Goal: Transaction & Acquisition: Purchase product/service

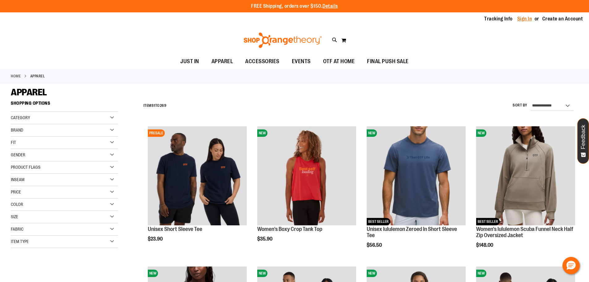
type input "**********"
click at [529, 17] on link "Sign In" at bounding box center [524, 18] width 15 height 7
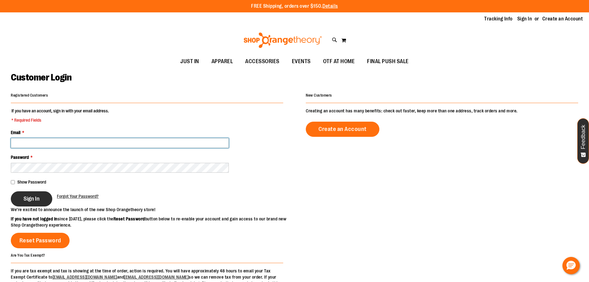
type input "**********"
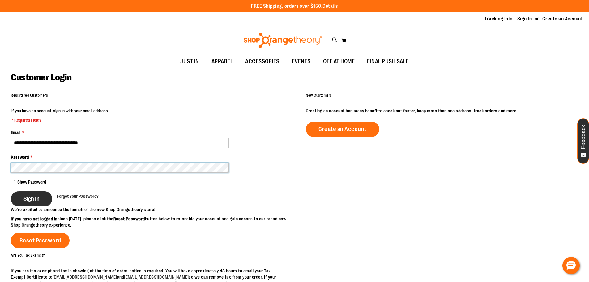
type input "**********"
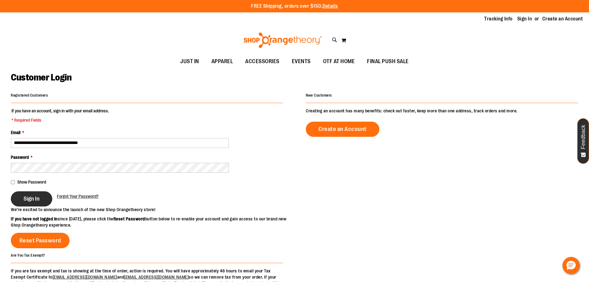
click at [38, 194] on button "Sign In" at bounding box center [31, 198] width 41 height 15
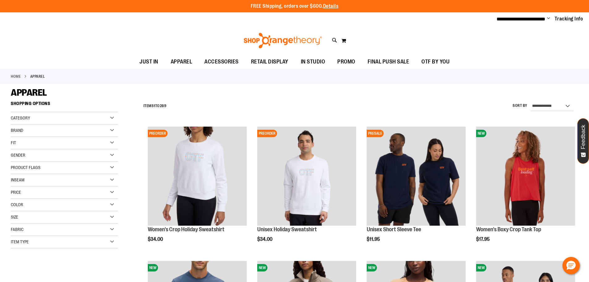
type input "**********"
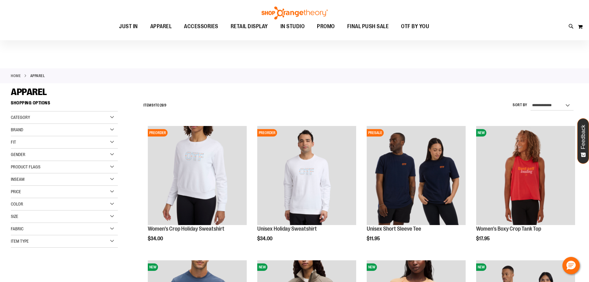
scroll to position [26, 0]
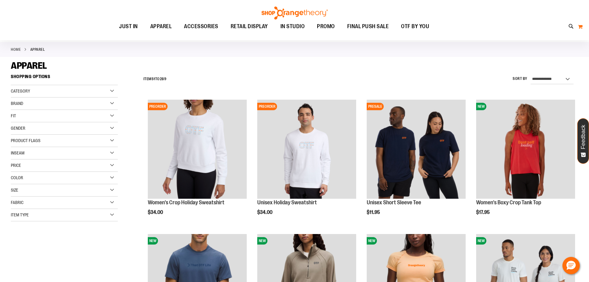
click at [580, 26] on button "My Cart 0" at bounding box center [580, 27] width 5 height 10
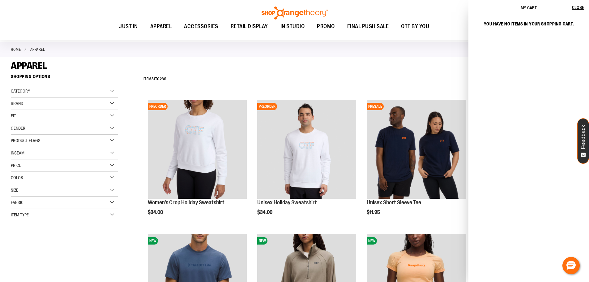
click at [438, 26] on ul "JUST IN JUST IN Balanced Basics New for Women New for Men New Accessories New B…" at bounding box center [274, 26] width 520 height 14
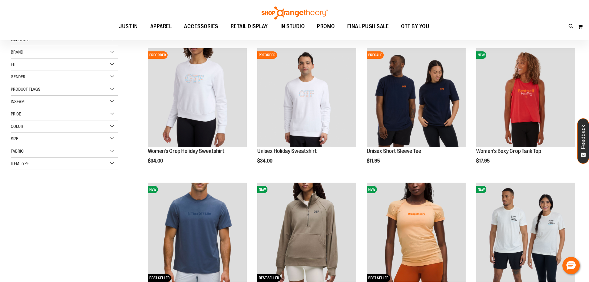
scroll to position [92, 0]
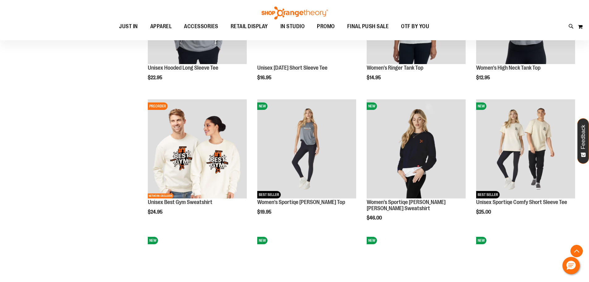
scroll to position [688, 0]
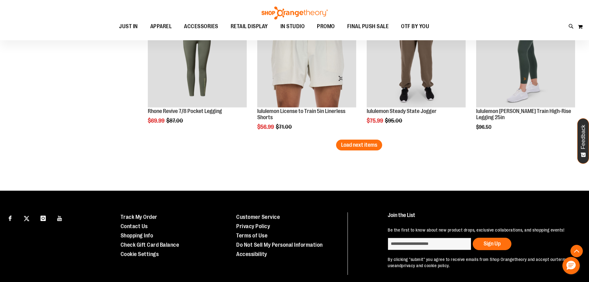
scroll to position [1199, 0]
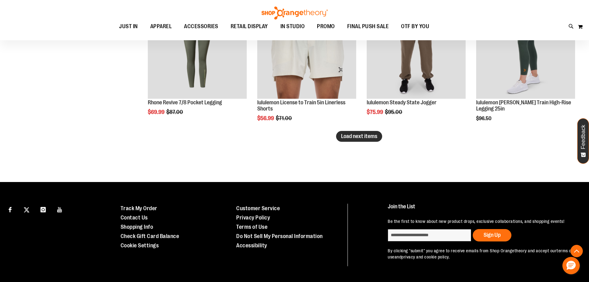
click at [369, 139] on span "Load next items" at bounding box center [359, 136] width 36 height 6
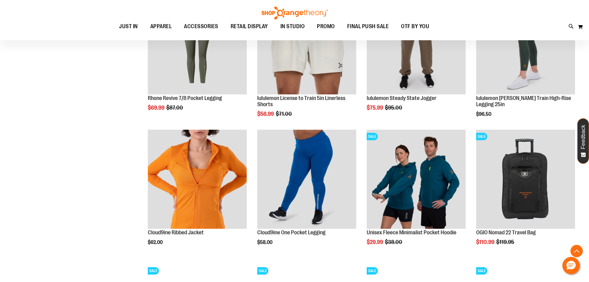
scroll to position [1190, 0]
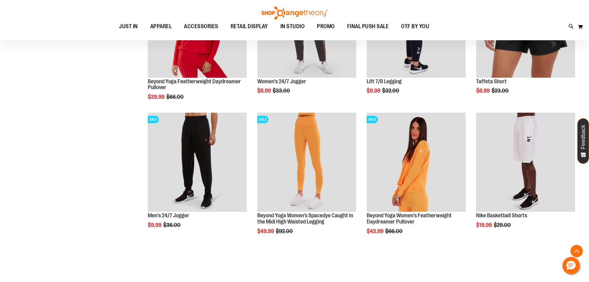
scroll to position [1494, 0]
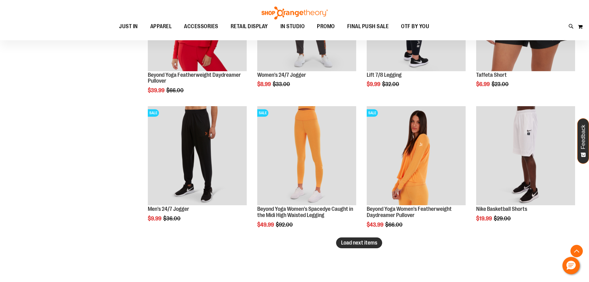
click at [364, 244] on span "Load next items" at bounding box center [359, 242] width 36 height 6
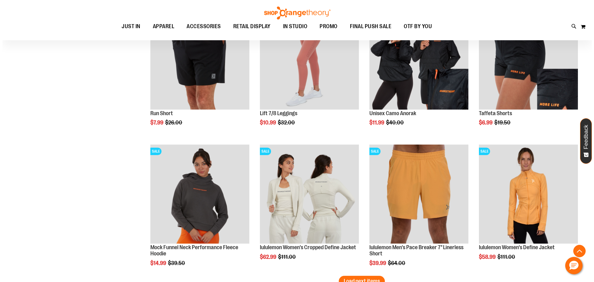
scroll to position [1913, 0]
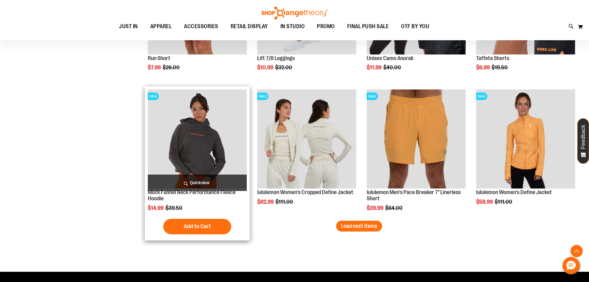
click at [209, 182] on span "Quickview" at bounding box center [197, 182] width 99 height 16
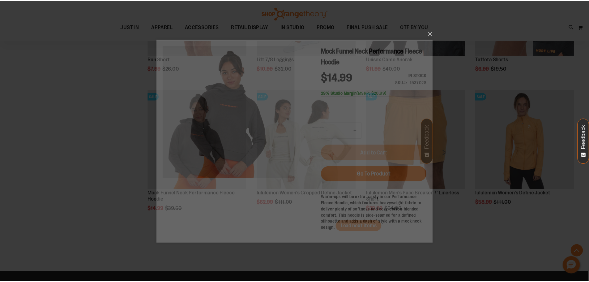
scroll to position [0, 0]
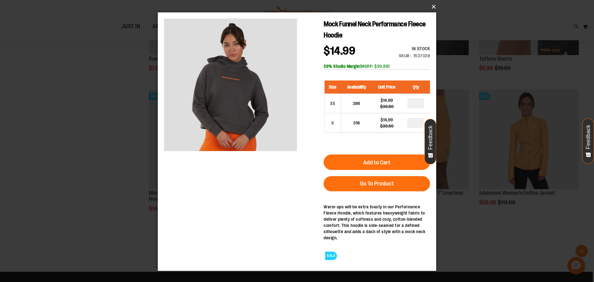
click at [431, 5] on button "×" at bounding box center [299, 7] width 278 height 14
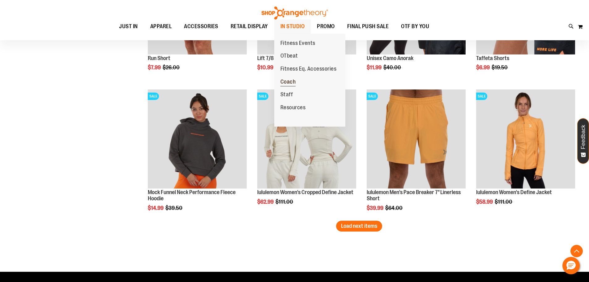
click at [287, 78] on link "Coach" at bounding box center [288, 81] width 28 height 13
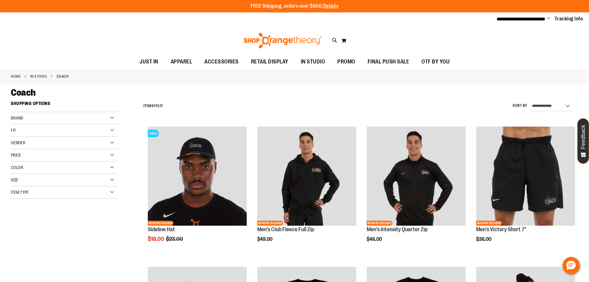
type input "**********"
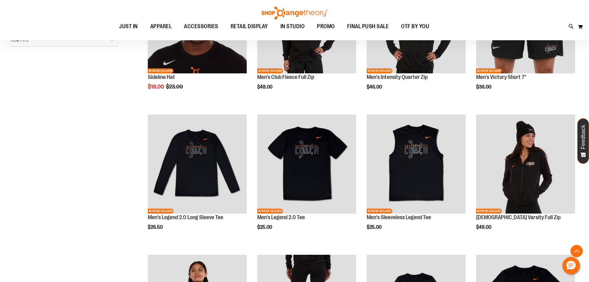
scroll to position [158, 0]
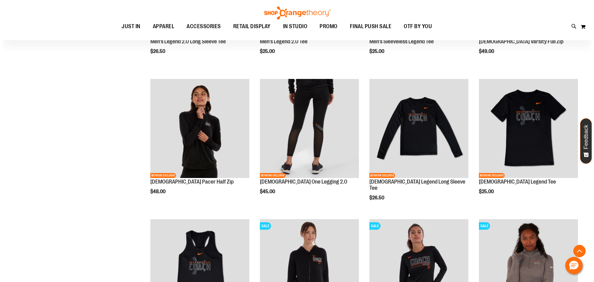
scroll to position [328, 0]
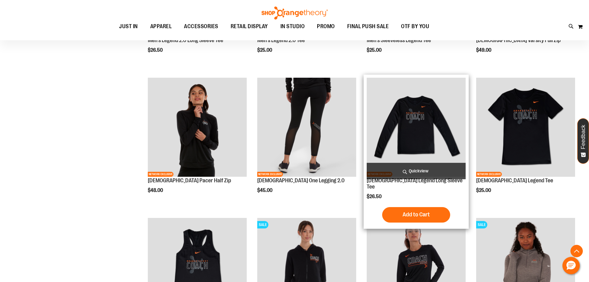
click at [435, 171] on span "Quickview" at bounding box center [416, 171] width 99 height 16
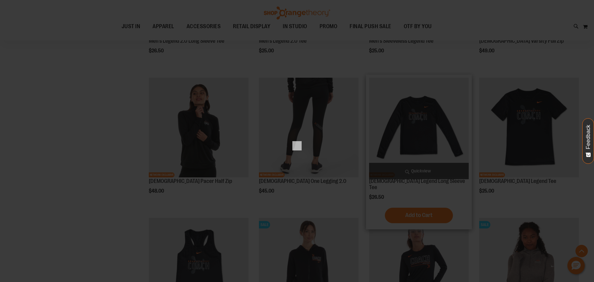
scroll to position [0, 0]
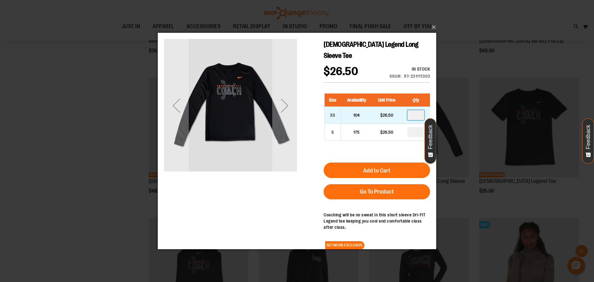
click at [414, 110] on input "number" at bounding box center [415, 115] width 17 height 10
type input "*"
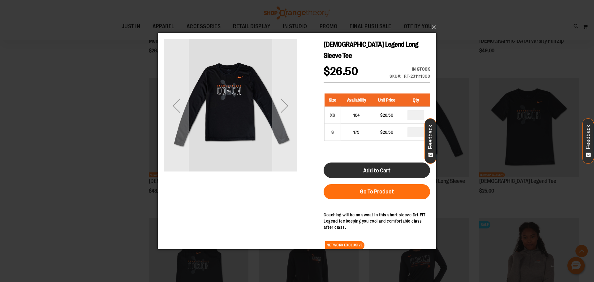
click at [398, 162] on button "Add to Cart" at bounding box center [376, 169] width 106 height 15
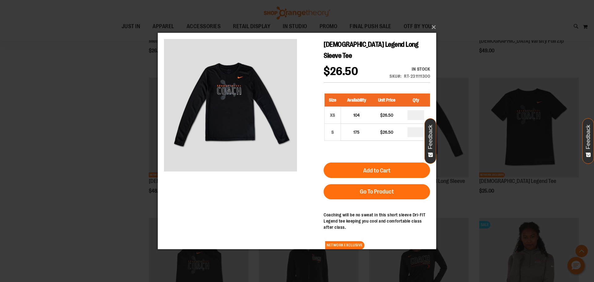
click at [124, 142] on div "×" at bounding box center [297, 141] width 594 height 282
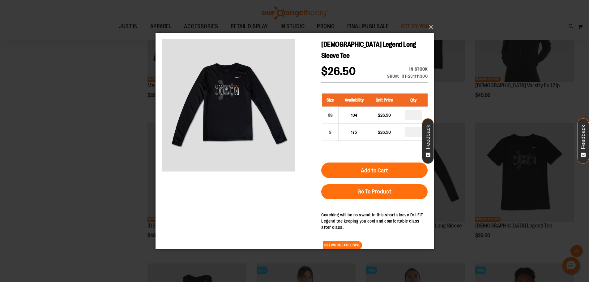
click at [427, 25] on span "OTF BY YOU" at bounding box center [415, 26] width 28 height 14
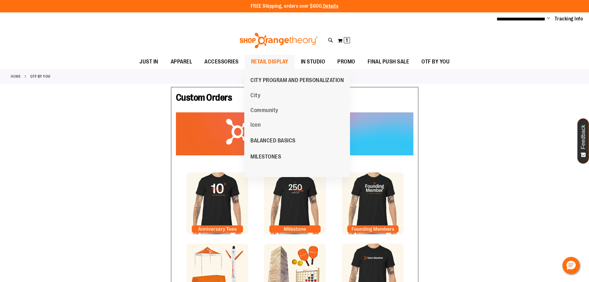
type input "**********"
type input "***"
type input "**********"
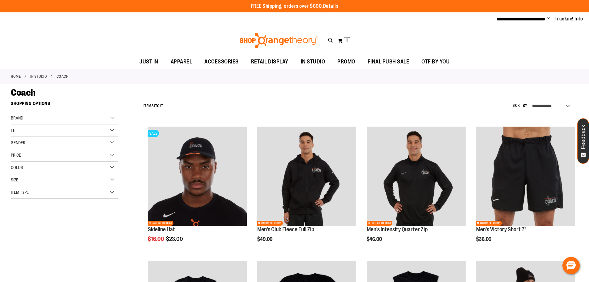
type input "**********"
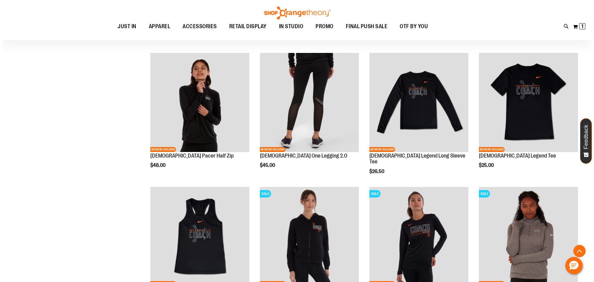
scroll to position [336, 0]
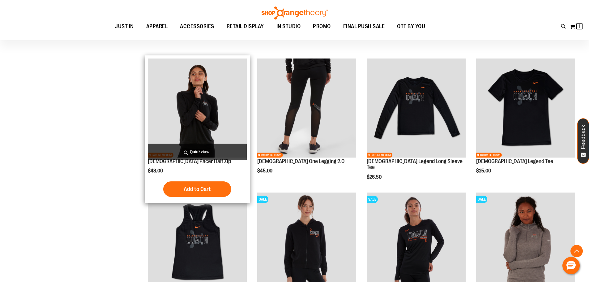
click at [218, 149] on span "Quickview" at bounding box center [197, 151] width 99 height 16
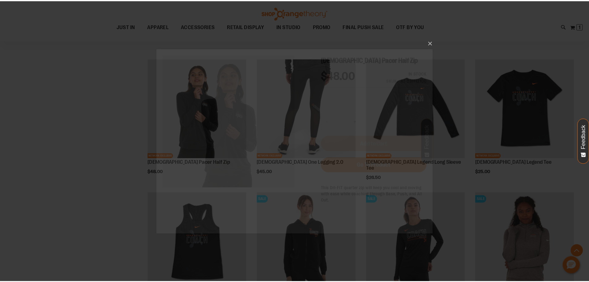
scroll to position [0, 0]
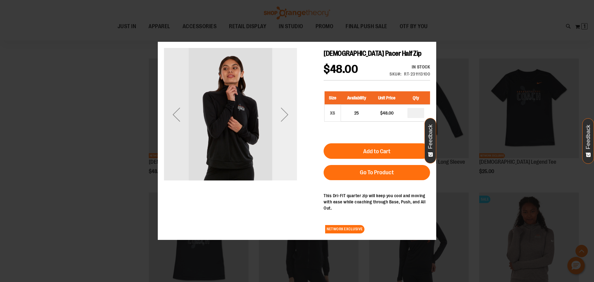
click at [282, 120] on div "Next" at bounding box center [284, 114] width 25 height 25
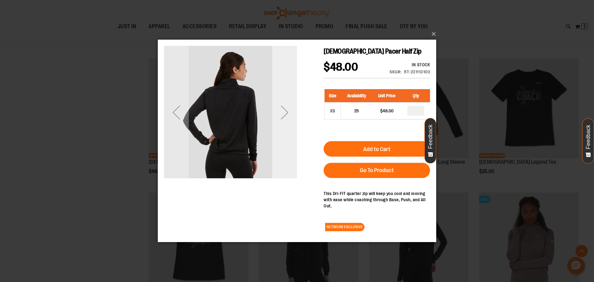
click at [282, 117] on div "Next" at bounding box center [284, 112] width 25 height 25
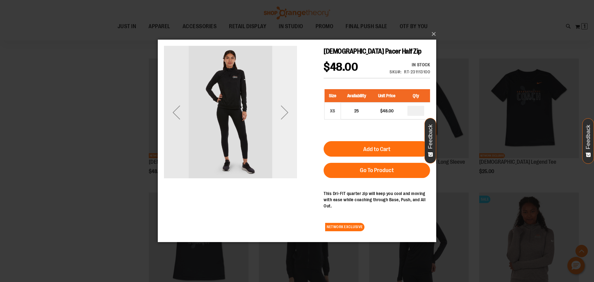
click at [282, 117] on div "Next" at bounding box center [284, 112] width 25 height 25
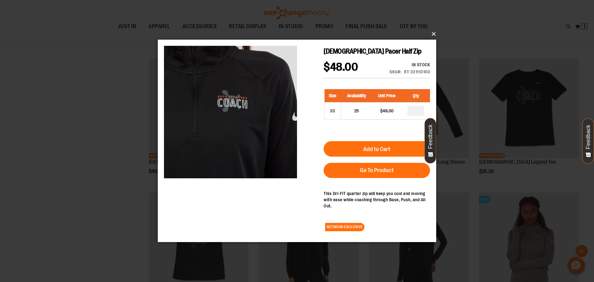
drag, startPoint x: 277, startPoint y: 0, endPoint x: 433, endPoint y: 33, distance: 159.3
click at [433, 33] on button "×" at bounding box center [299, 34] width 278 height 14
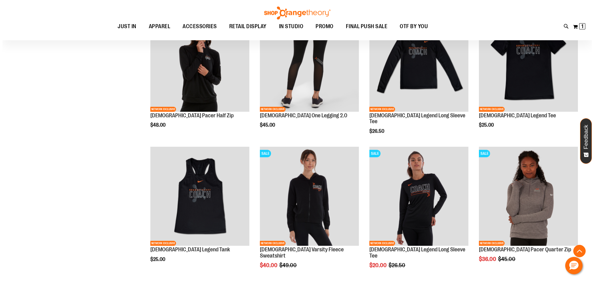
scroll to position [379, 0]
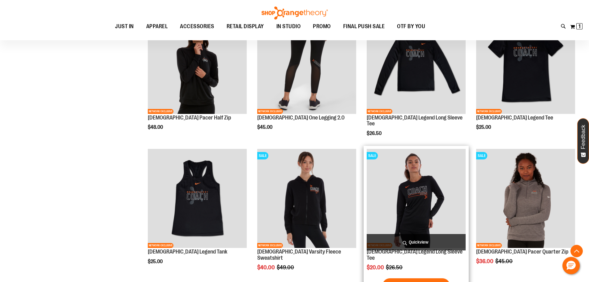
click at [410, 240] on span "Quickview" at bounding box center [416, 242] width 99 height 16
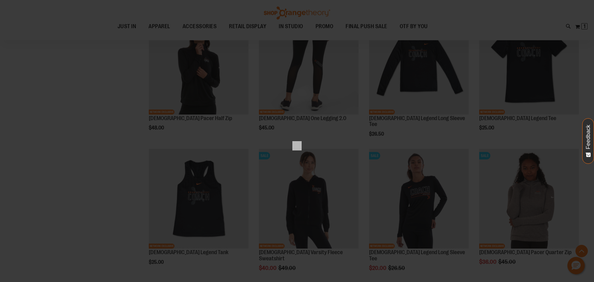
scroll to position [0, 0]
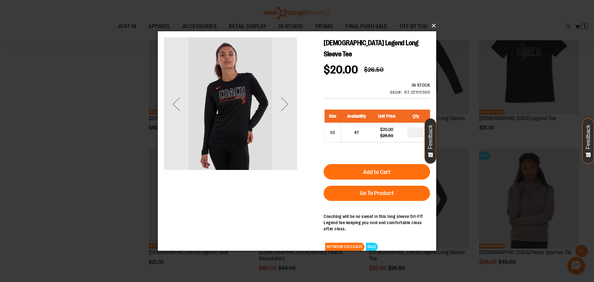
click at [434, 22] on button "×" at bounding box center [299, 26] width 278 height 14
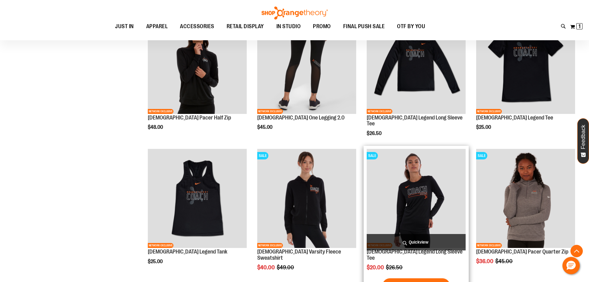
click at [423, 242] on span "Quickview" at bounding box center [416, 242] width 99 height 16
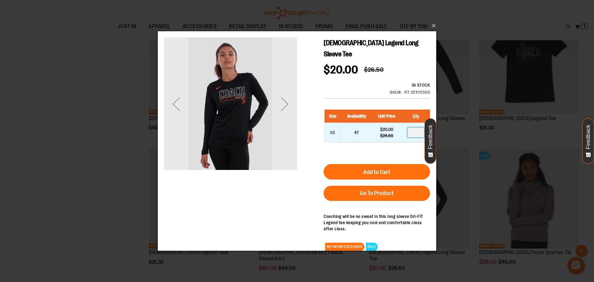
click at [415, 127] on input "number" at bounding box center [415, 132] width 17 height 10
type input "*"
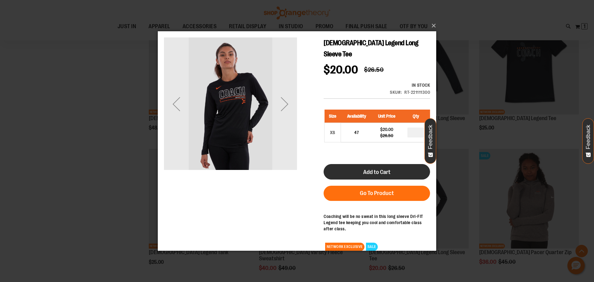
click at [399, 164] on button "Add to Cart" at bounding box center [376, 171] width 106 height 15
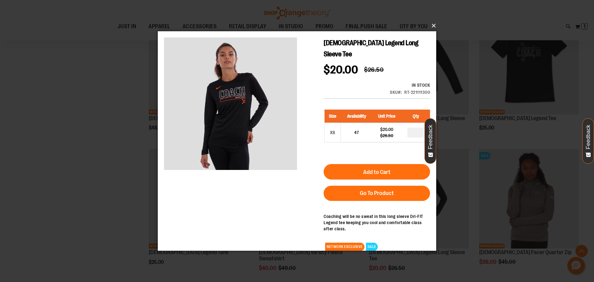
click at [432, 28] on button "×" at bounding box center [299, 26] width 278 height 14
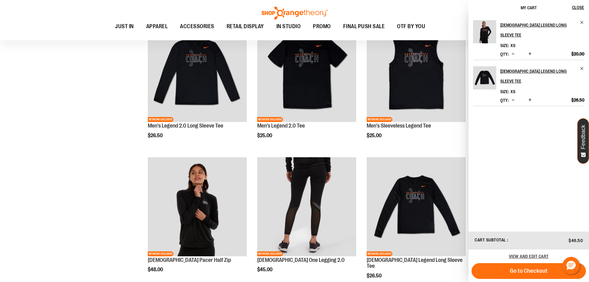
scroll to position [247, 0]
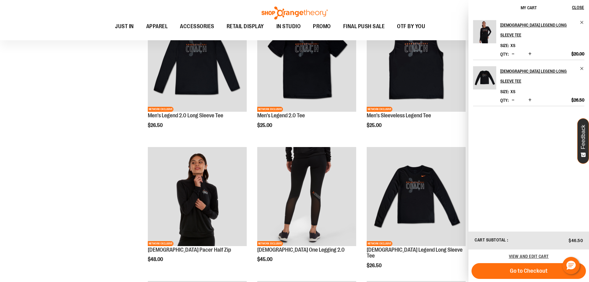
click at [75, 223] on div "**********" at bounding box center [294, 216] width 567 height 733
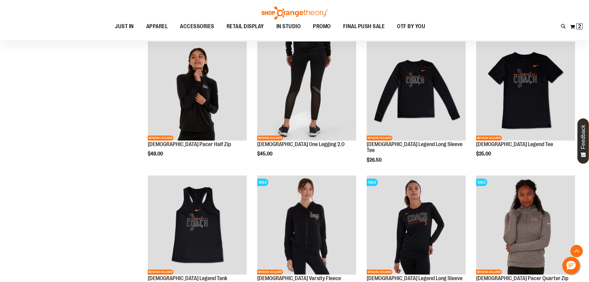
scroll to position [352, 0]
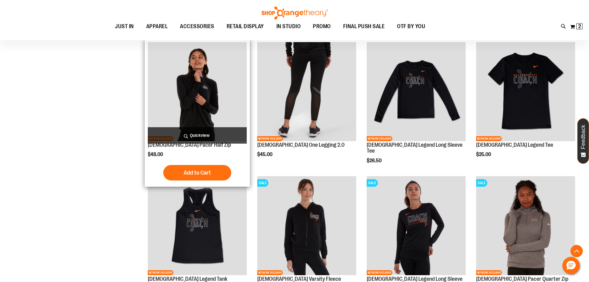
click at [230, 83] on img "product" at bounding box center [197, 91] width 99 height 99
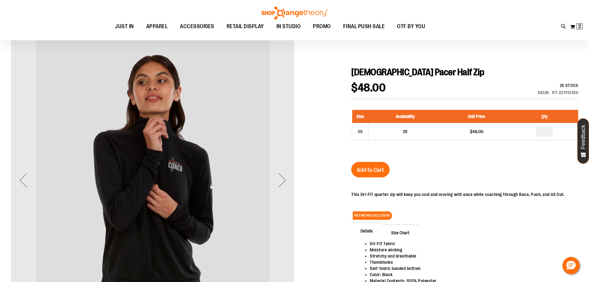
scroll to position [62, 0]
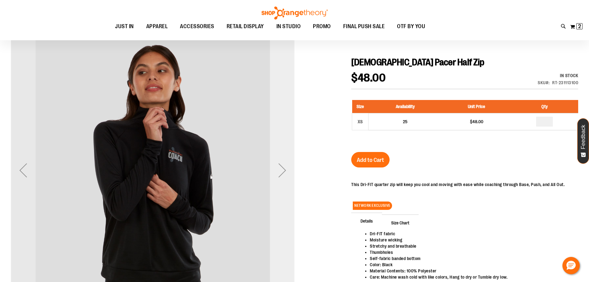
type input "**********"
click at [275, 164] on div "Next" at bounding box center [282, 170] width 25 height 25
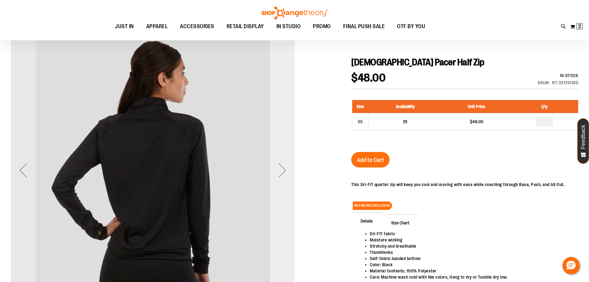
click at [275, 164] on div "Next" at bounding box center [282, 170] width 25 height 25
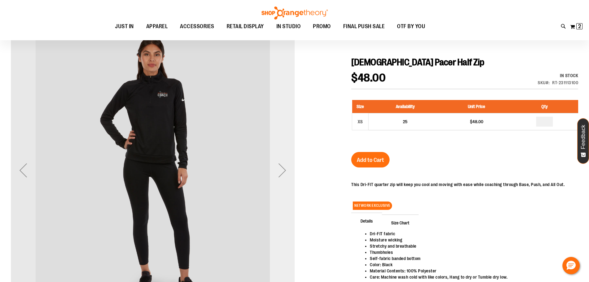
click at [275, 163] on div "Next" at bounding box center [282, 170] width 25 height 25
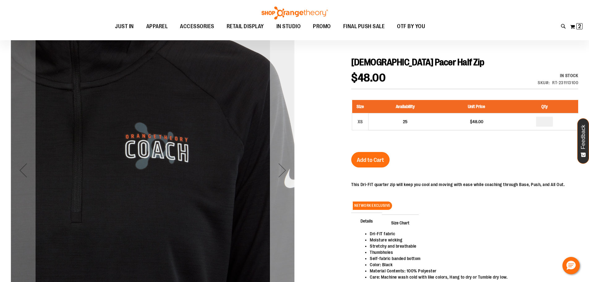
click at [275, 163] on div "Next" at bounding box center [282, 170] width 25 height 25
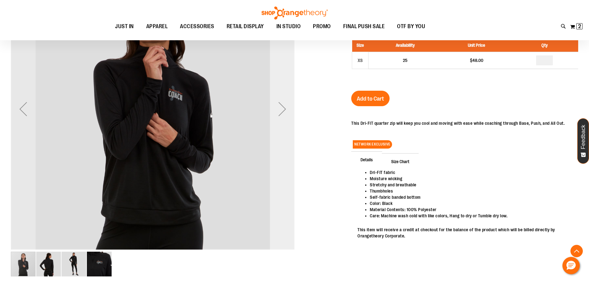
scroll to position [123, 0]
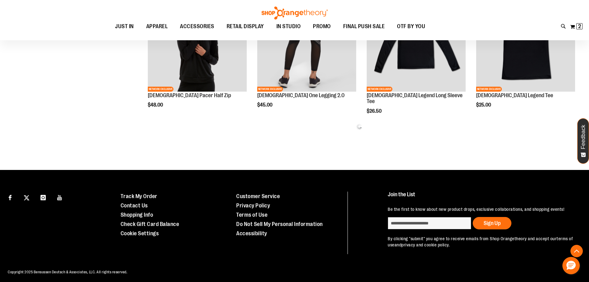
scroll to position [333, 0]
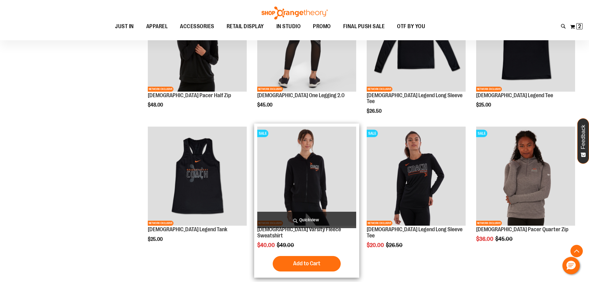
type input "**********"
click at [315, 189] on img "product" at bounding box center [306, 175] width 99 height 99
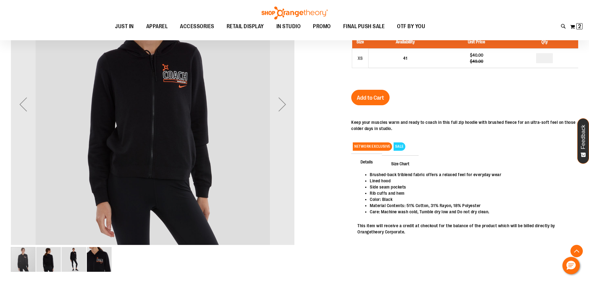
scroll to position [154, 0]
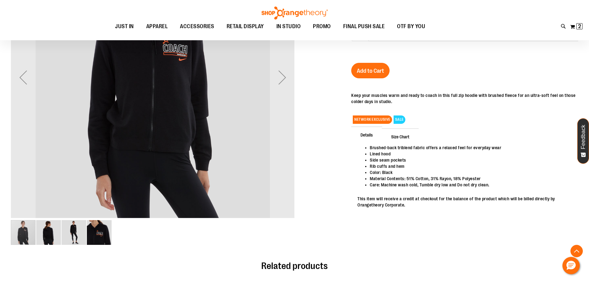
type input "**********"
click at [82, 232] on img "image 3 of 4" at bounding box center [74, 232] width 25 height 25
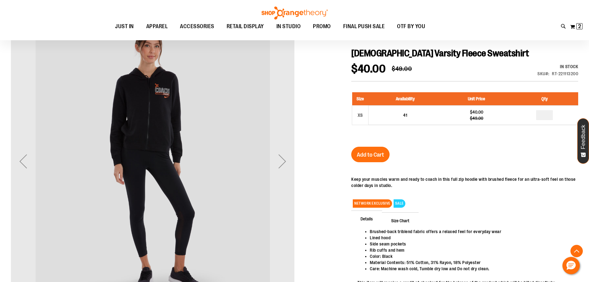
scroll to position [62, 0]
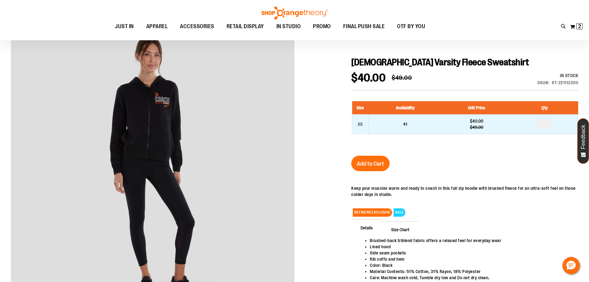
click at [557, 123] on td "*" at bounding box center [544, 123] width 67 height 19
click at [551, 123] on input "number" at bounding box center [544, 124] width 17 height 10
type input "*"
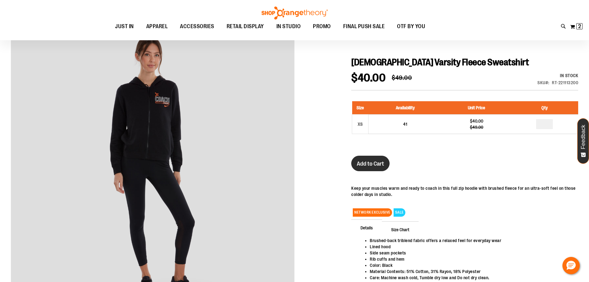
click at [363, 165] on span "Add to Cart" at bounding box center [370, 163] width 27 height 7
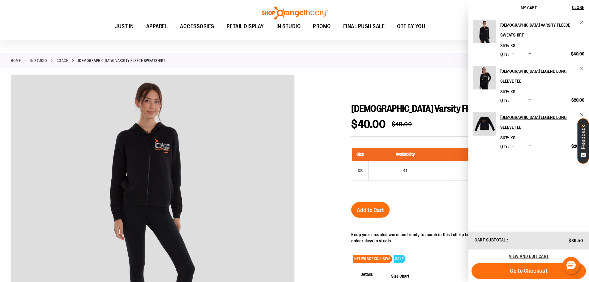
scroll to position [0, 0]
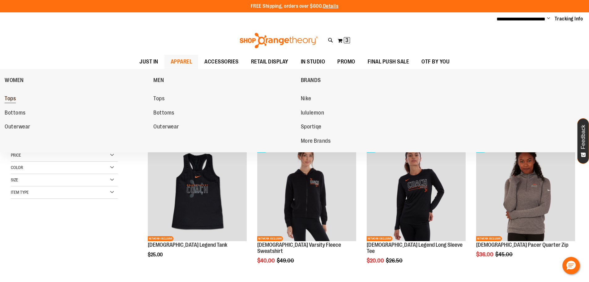
type input "**********"
click at [18, 100] on link "Tops" at bounding box center [76, 98] width 143 height 11
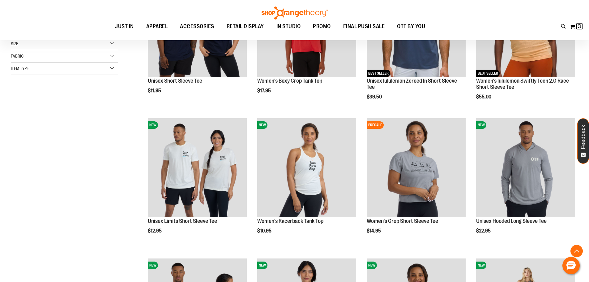
scroll to position [154, 0]
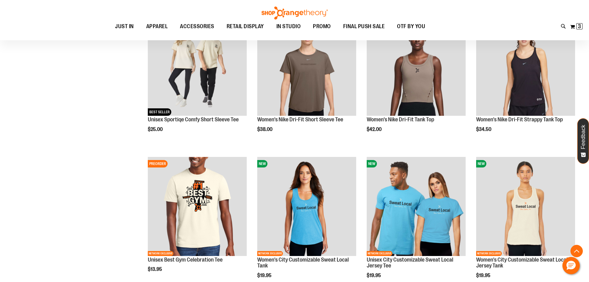
scroll to position [556, 0]
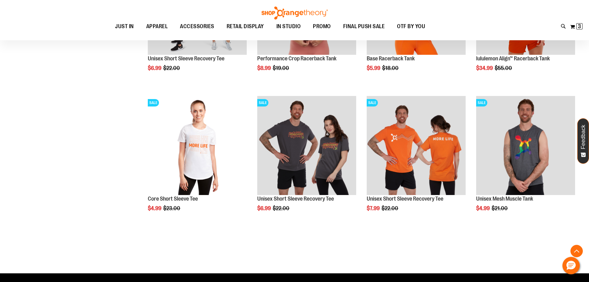
scroll to position [1174, 0]
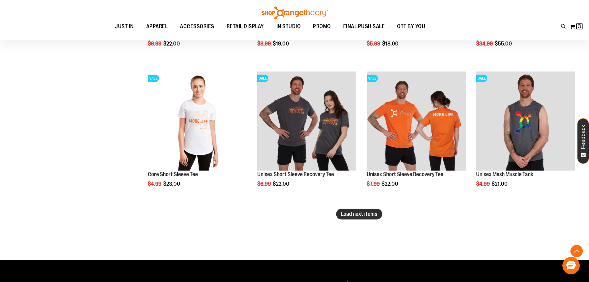
type input "**********"
click at [360, 216] on span "Load next items" at bounding box center [359, 214] width 36 height 6
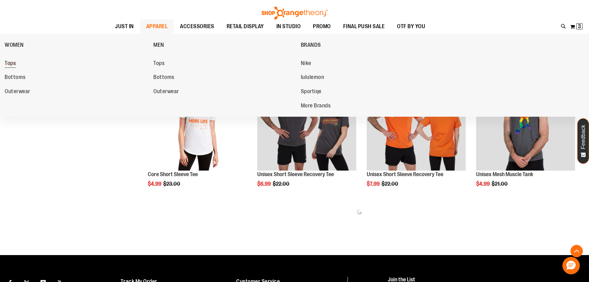
click at [10, 62] on span "Tops" at bounding box center [10, 64] width 11 height 8
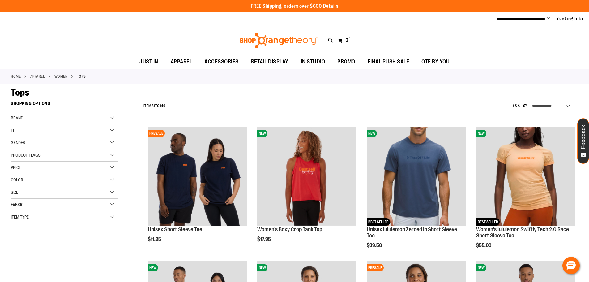
type input "**********"
click at [68, 221] on div "Item Type" at bounding box center [64, 217] width 107 height 12
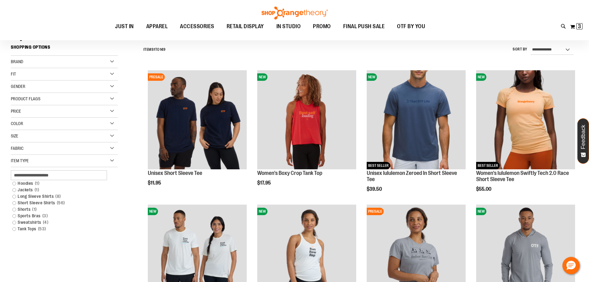
scroll to position [92, 0]
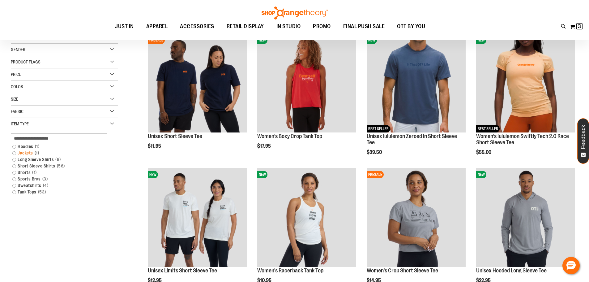
click at [32, 151] on link "Jackets 1 item" at bounding box center [60, 153] width 103 height 6
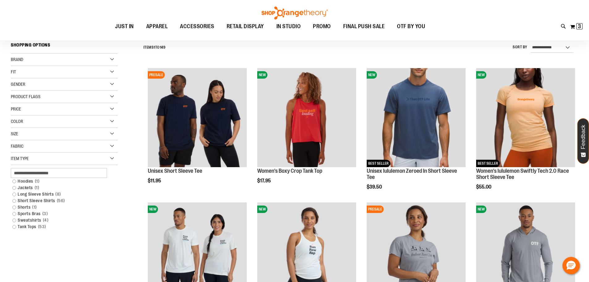
scroll to position [58, 0]
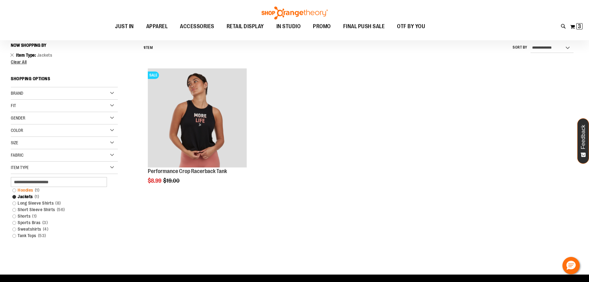
click at [37, 191] on span "1 item" at bounding box center [37, 190] width 8 height 6
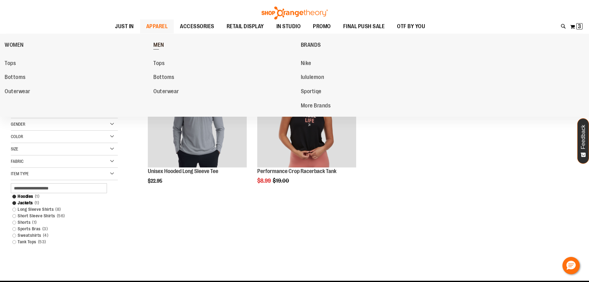
click at [161, 44] on span "MEN" at bounding box center [158, 46] width 11 height 8
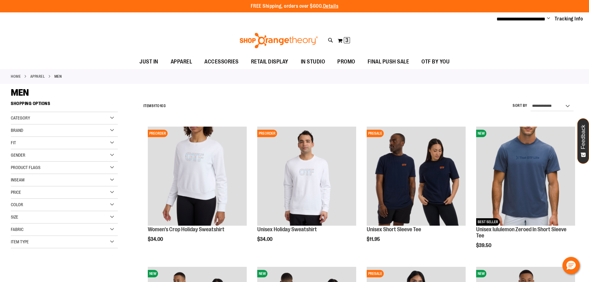
type input "**********"
click at [70, 228] on div "Fabric" at bounding box center [64, 229] width 107 height 12
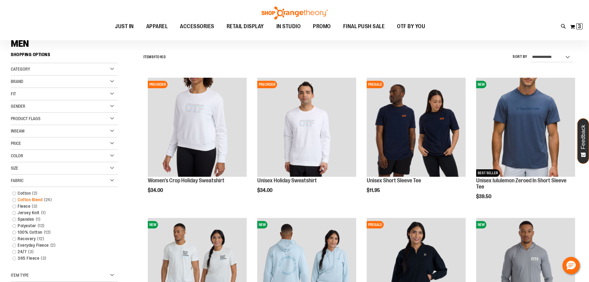
scroll to position [62, 0]
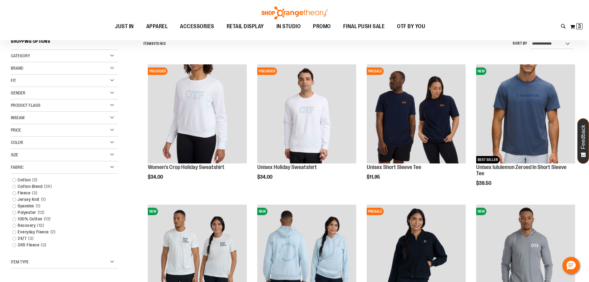
click at [104, 168] on div "Fabric" at bounding box center [64, 167] width 107 height 12
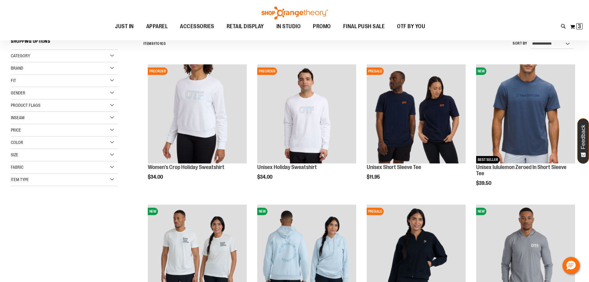
click at [80, 181] on div "Item Type" at bounding box center [64, 179] width 107 height 12
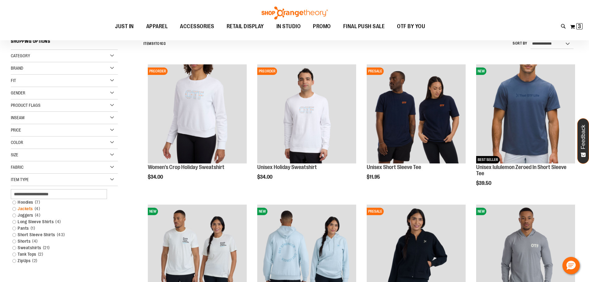
click at [25, 209] on link "Jackets 4 items" at bounding box center [60, 208] width 103 height 6
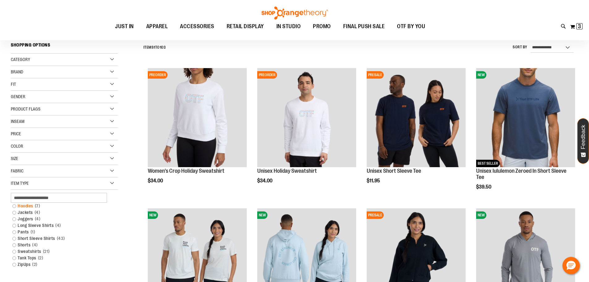
scroll to position [58, 0]
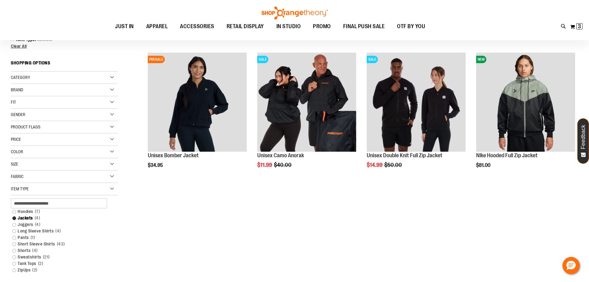
scroll to position [88, 0]
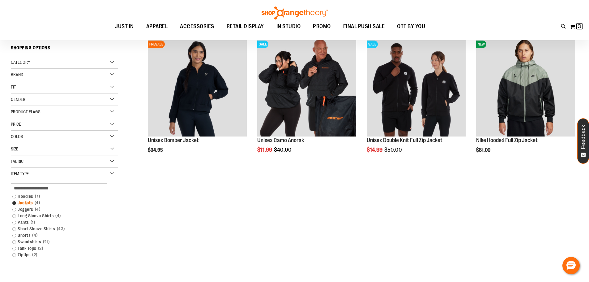
click at [33, 200] on span "4 items" at bounding box center [37, 202] width 9 height 6
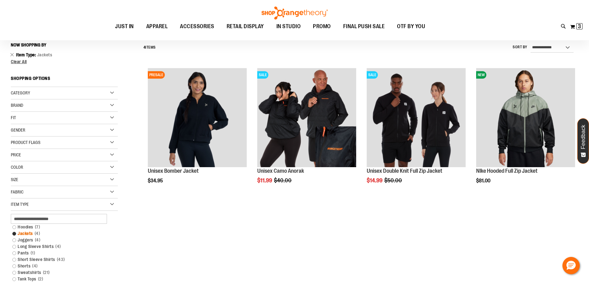
scroll to position [58, 0]
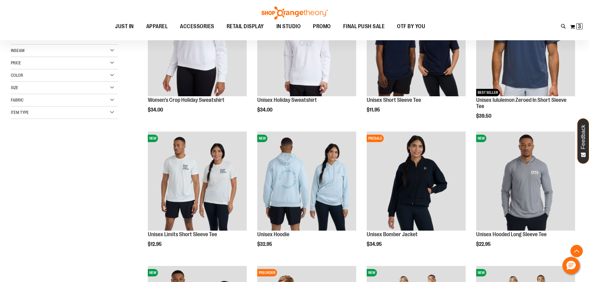
scroll to position [181, 0]
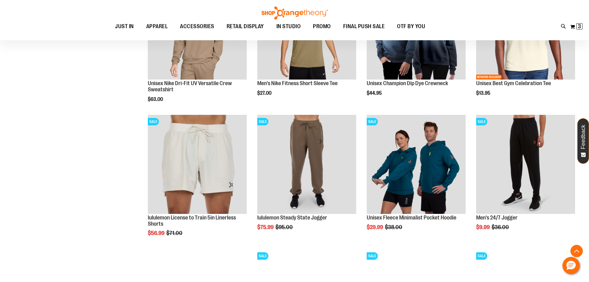
scroll to position [583, 0]
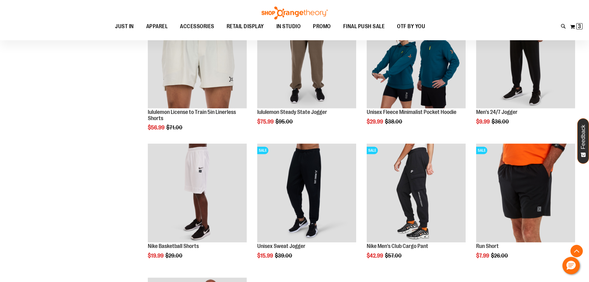
scroll to position [777, 0]
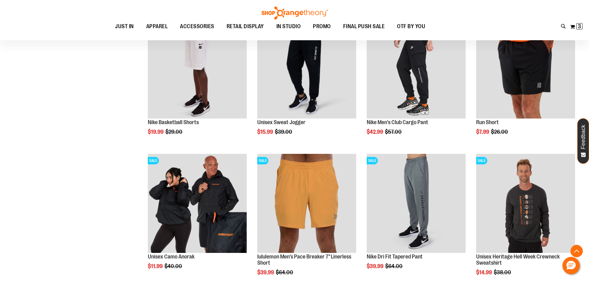
drag, startPoint x: 79, startPoint y: 195, endPoint x: 52, endPoint y: 211, distance: 32.0
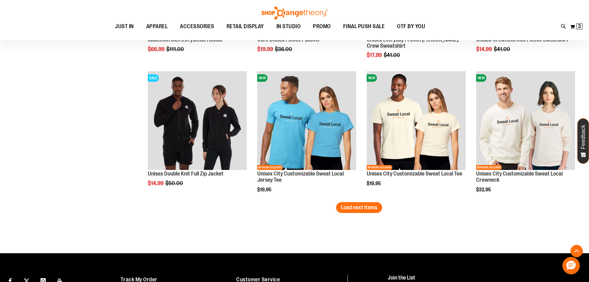
scroll to position [1148, 0]
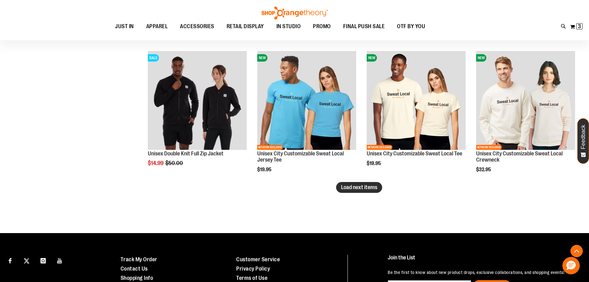
click at [362, 182] on button "Load next items" at bounding box center [359, 187] width 46 height 11
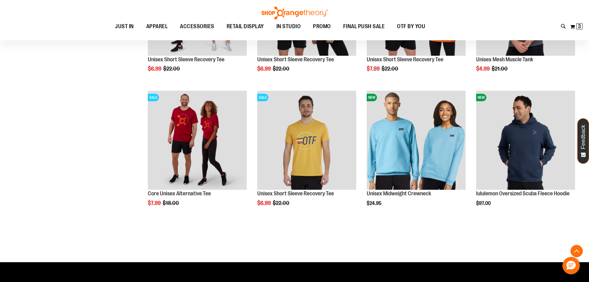
scroll to position [1519, 0]
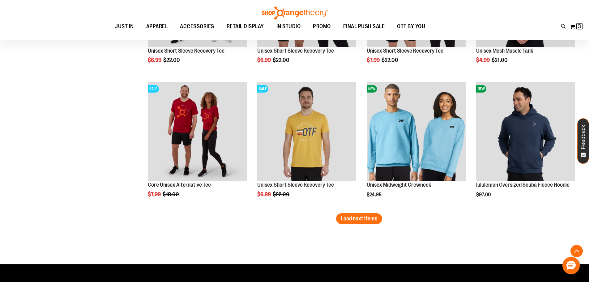
click at [373, 219] on span "Load next items" at bounding box center [359, 218] width 36 height 6
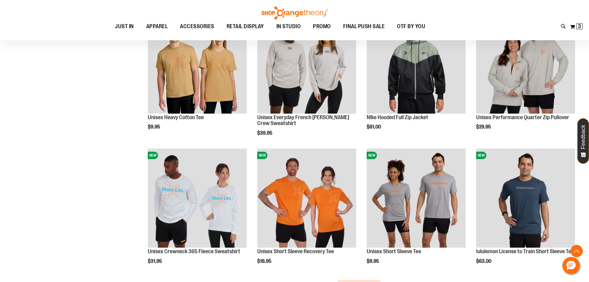
scroll to position [1890, 0]
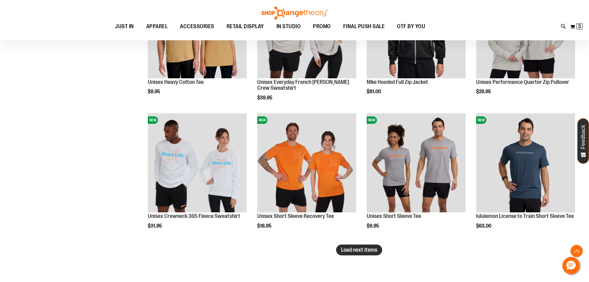
click at [365, 248] on span "Load next items" at bounding box center [359, 249] width 36 height 6
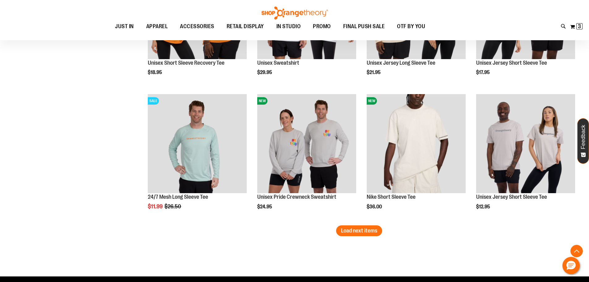
scroll to position [2322, 0]
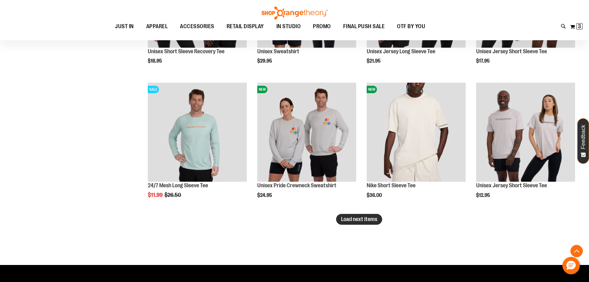
click at [352, 218] on span "Load next items" at bounding box center [359, 219] width 36 height 6
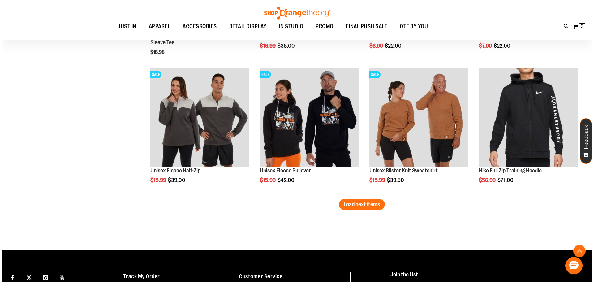
scroll to position [2755, 0]
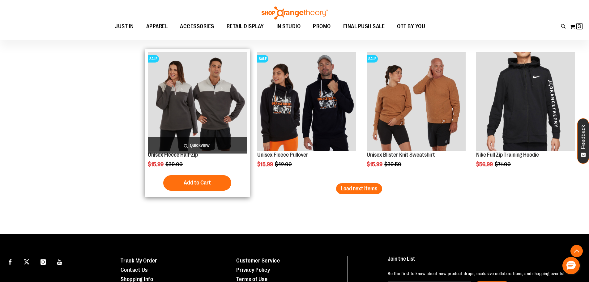
click at [225, 144] on span "Quickview" at bounding box center [197, 145] width 99 height 16
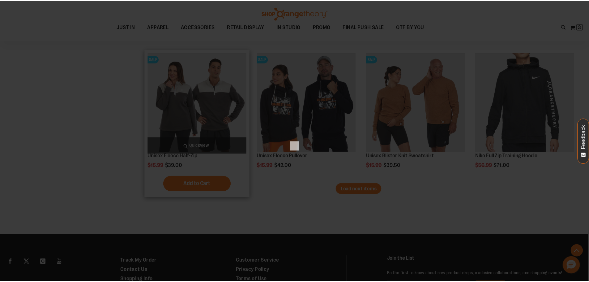
scroll to position [0, 0]
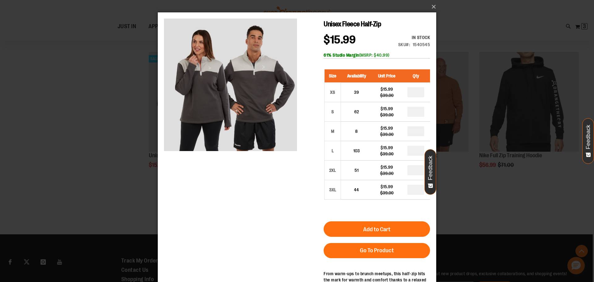
click at [89, 147] on div "×" at bounding box center [297, 141] width 594 height 282
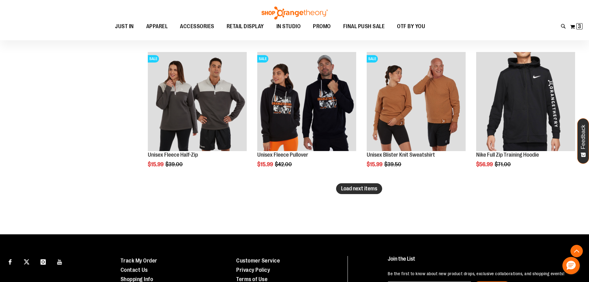
click at [364, 187] on span "Load next items" at bounding box center [359, 188] width 36 height 6
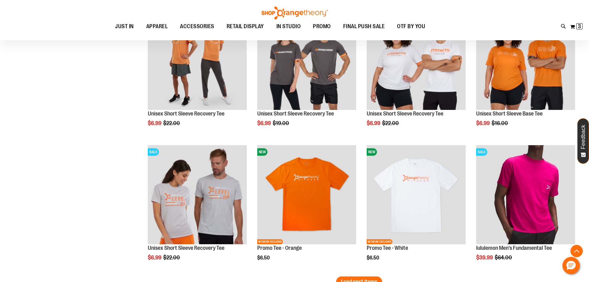
scroll to position [3219, 0]
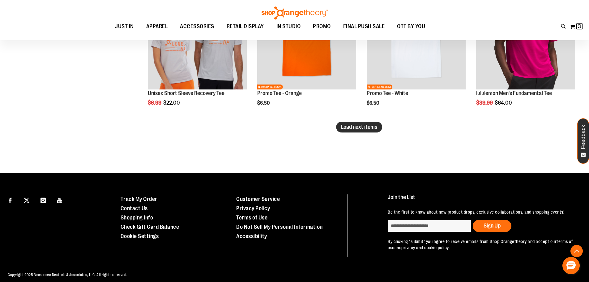
click at [356, 129] on span "Load next items" at bounding box center [359, 127] width 36 height 6
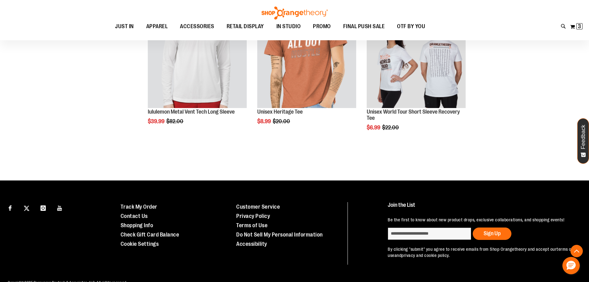
scroll to position [3483, 0]
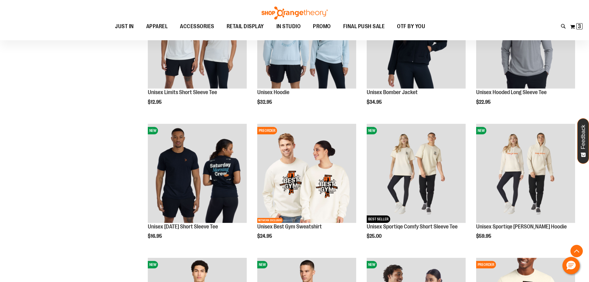
scroll to position [270, 0]
click at [582, 30] on div "My Cart 3 3 items My Cart 3 My Cart Close Recently added item(s) Ladies Varsity…" at bounding box center [576, 27] width 13 height 10
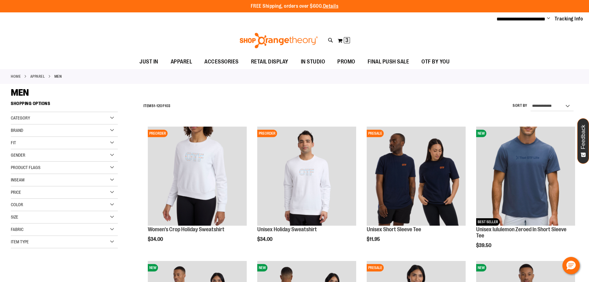
click at [52, 242] on div "Item Type" at bounding box center [64, 242] width 107 height 12
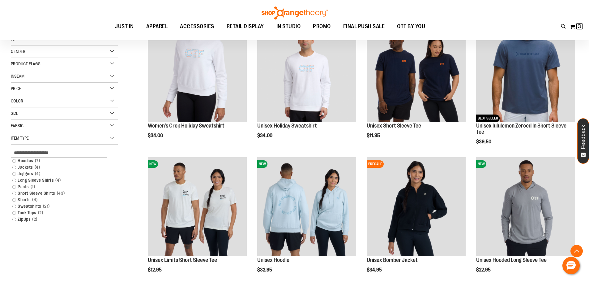
scroll to position [137, 0]
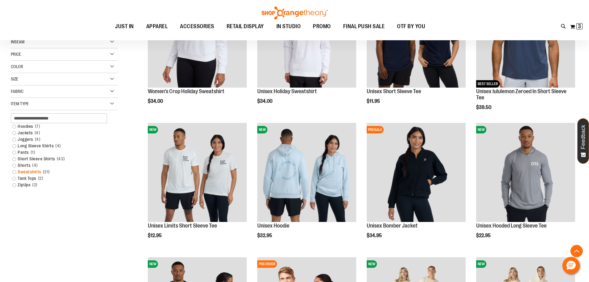
click at [41, 169] on span "21 items" at bounding box center [46, 171] width 10 height 6
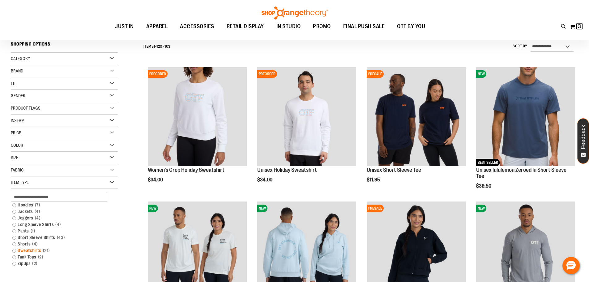
scroll to position [58, 0]
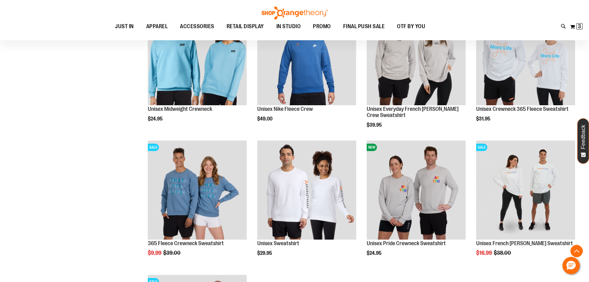
scroll to position [521, 0]
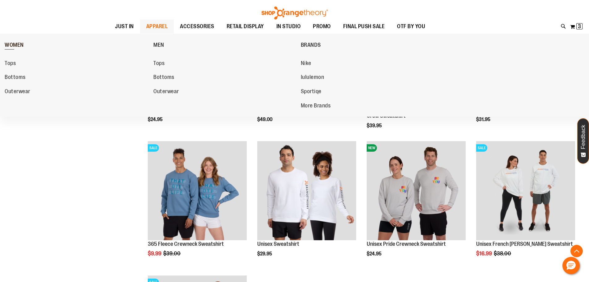
click at [12, 45] on span "WOMEN" at bounding box center [14, 46] width 19 height 8
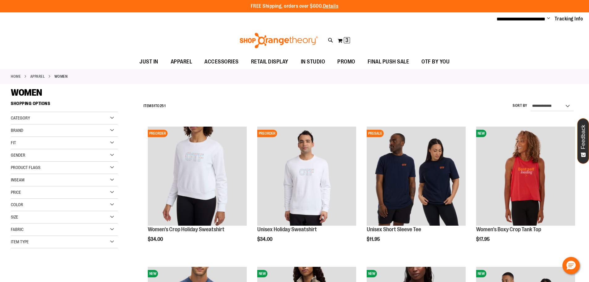
type input "**********"
click at [34, 247] on div "Item Type" at bounding box center [64, 242] width 107 height 12
click at [38, 264] on span "15 items" at bounding box center [38, 264] width 10 height 6
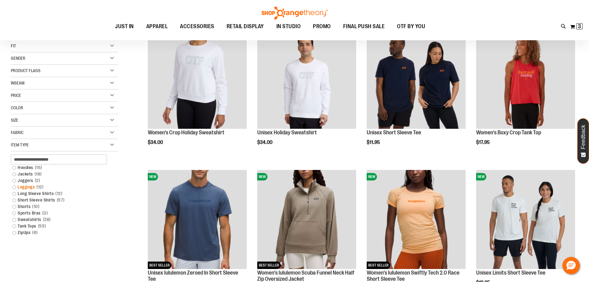
scroll to position [98, 0]
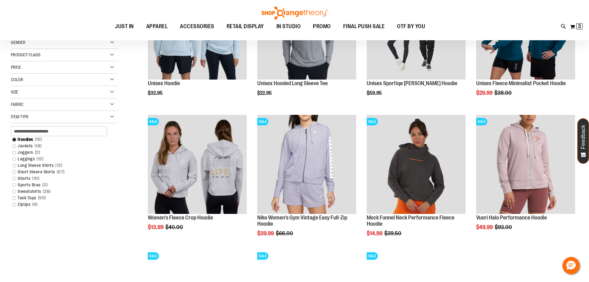
scroll to position [160, 0]
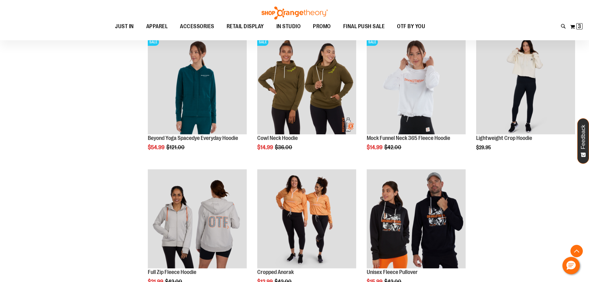
scroll to position [438, 0]
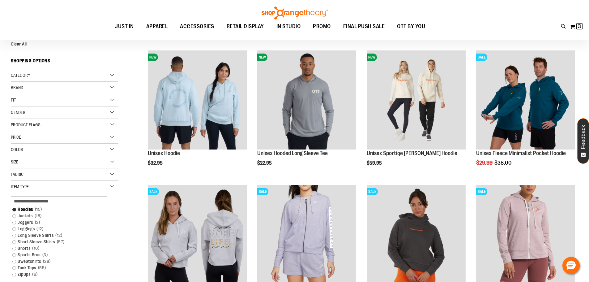
scroll to position [70, 0]
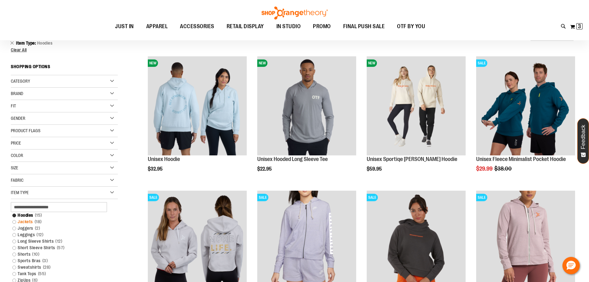
click at [30, 222] on link "Jackets 18 items" at bounding box center [60, 221] width 103 height 6
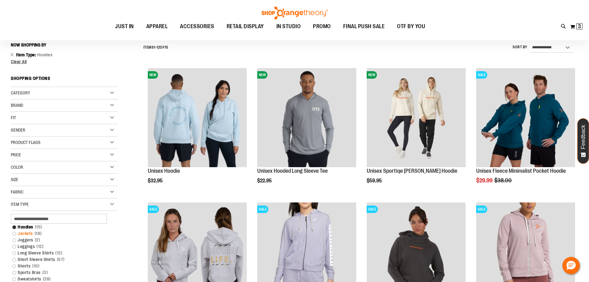
scroll to position [58, 0]
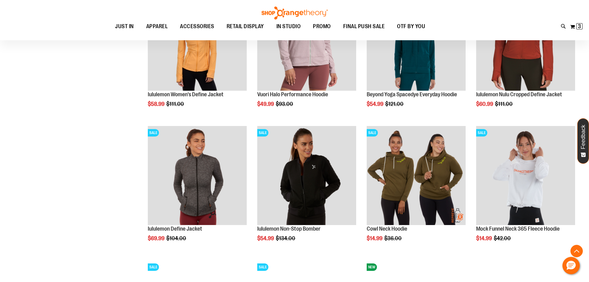
scroll to position [552, 0]
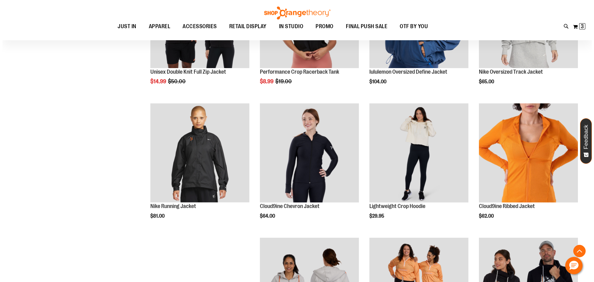
scroll to position [830, 0]
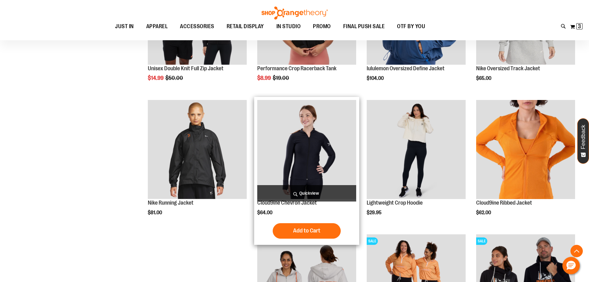
click at [356, 194] on div "Cloud9ine Chevron Jacket $64.00 Quickview Add to Cart" at bounding box center [306, 171] width 105 height 148
click at [329, 194] on span "Quickview" at bounding box center [306, 193] width 99 height 16
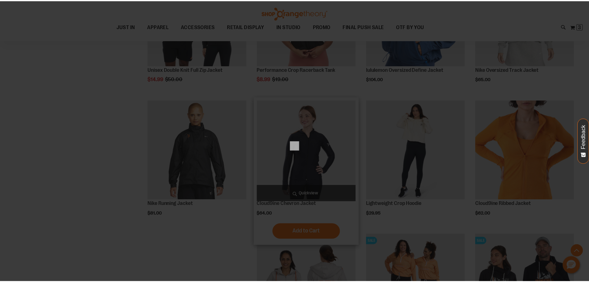
scroll to position [0, 0]
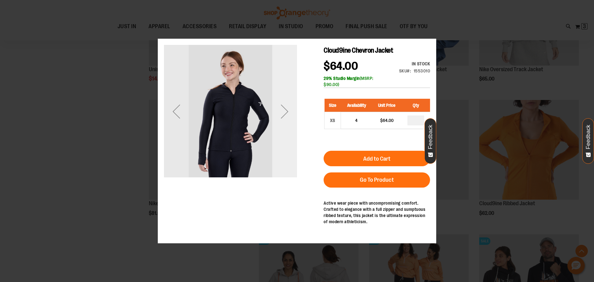
click at [285, 117] on div "Next" at bounding box center [284, 111] width 25 height 25
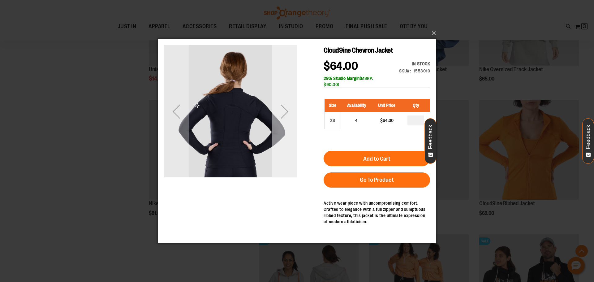
click at [285, 117] on div "Next" at bounding box center [284, 111] width 25 height 25
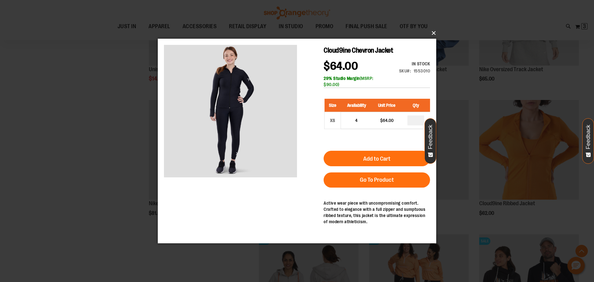
click at [430, 32] on button "×" at bounding box center [299, 33] width 278 height 14
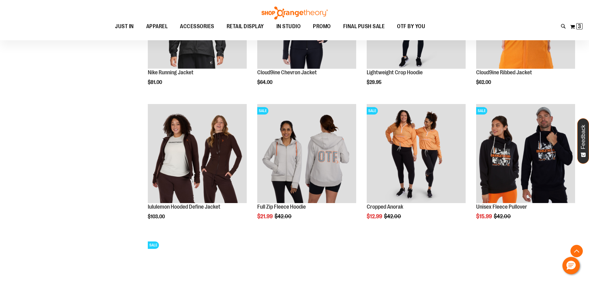
scroll to position [985, 0]
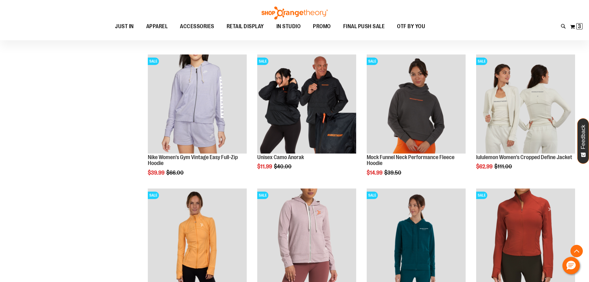
scroll to position [338, 0]
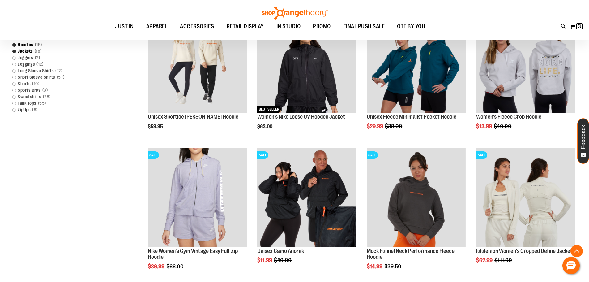
scroll to position [247, 0]
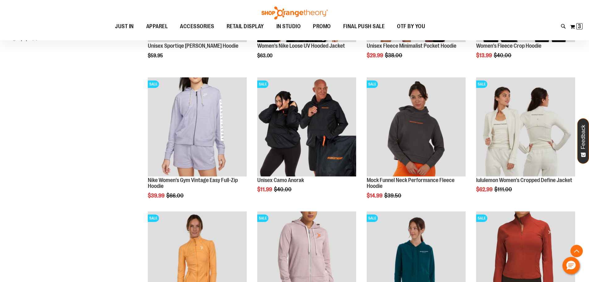
scroll to position [340, 0]
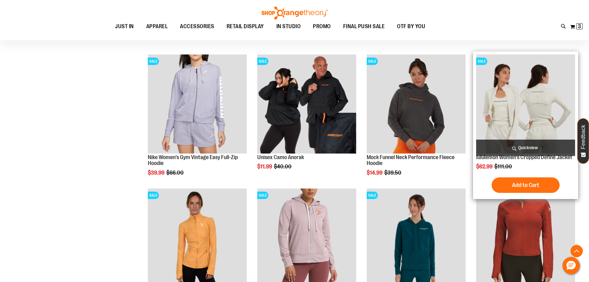
click at [553, 89] on img "product" at bounding box center [525, 103] width 99 height 99
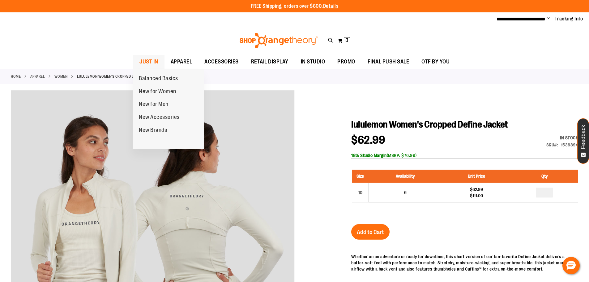
type input "**********"
click at [151, 60] on span "JUST IN" at bounding box center [148, 62] width 19 height 14
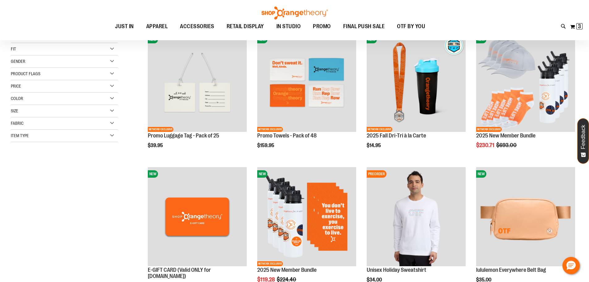
scroll to position [123, 0]
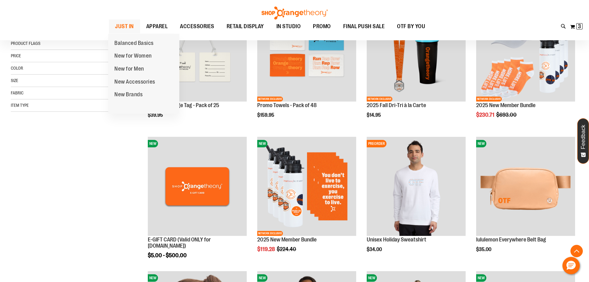
type input "**********"
click at [130, 31] on span "JUST IN" at bounding box center [124, 26] width 19 height 14
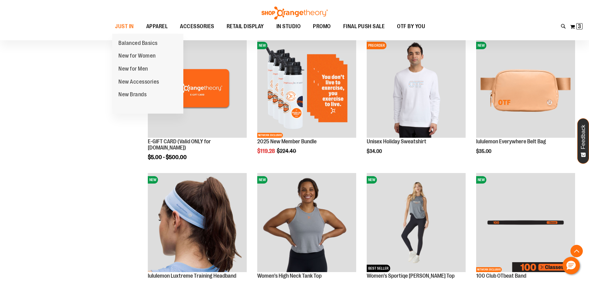
scroll to position [155, 0]
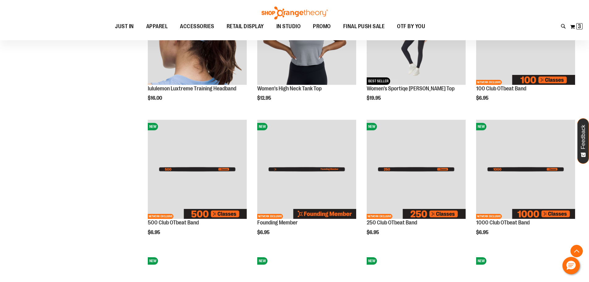
type input "**********"
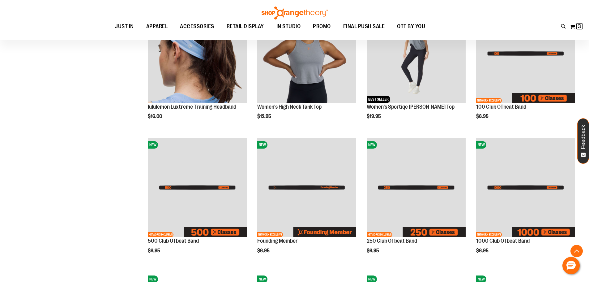
scroll to position [309, 0]
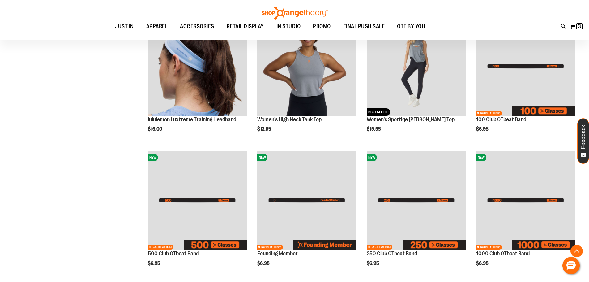
drag, startPoint x: 99, startPoint y: 139, endPoint x: 58, endPoint y: 174, distance: 53.8
click at [58, 174] on div "**********" at bounding box center [294, 153] width 567 height 867
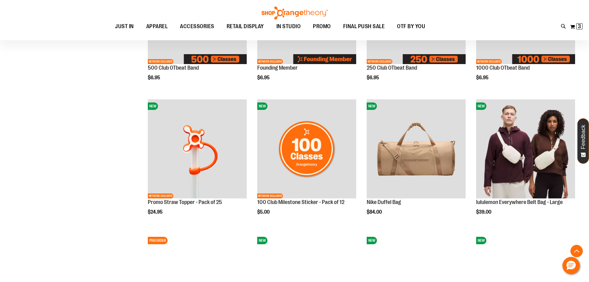
scroll to position [526, 0]
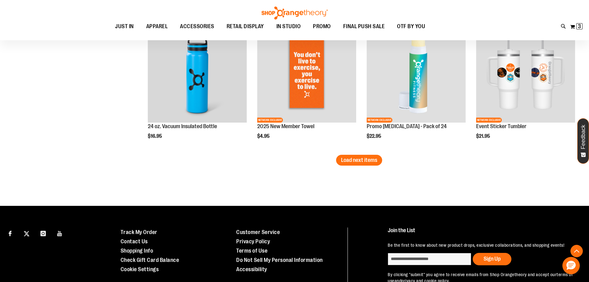
scroll to position [1144, 0]
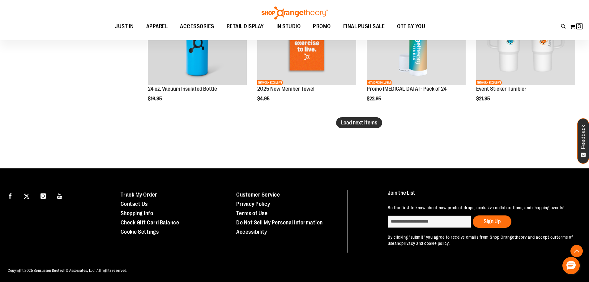
click at [368, 122] on span "Load next items" at bounding box center [359, 122] width 36 height 6
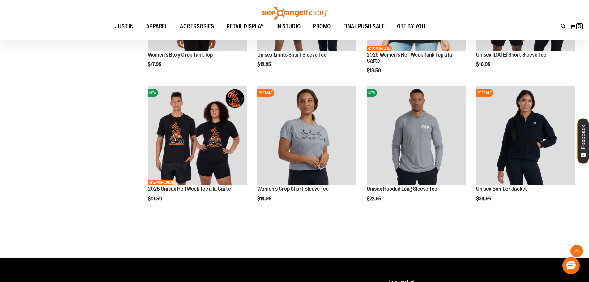
scroll to position [1453, 0]
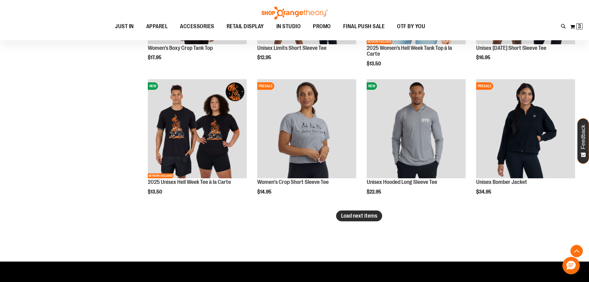
click at [356, 219] on button "Load next items" at bounding box center [359, 215] width 46 height 11
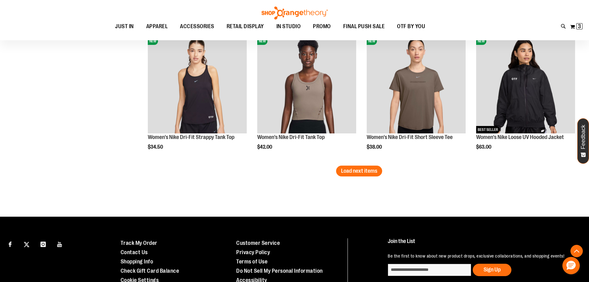
scroll to position [1917, 0]
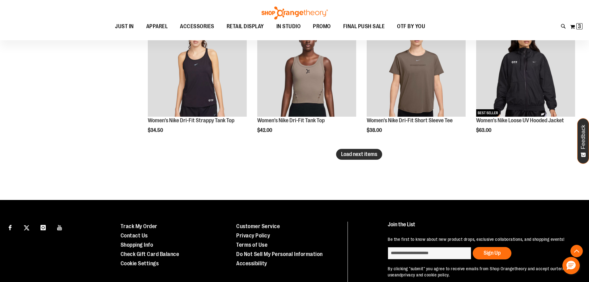
click at [369, 155] on span "Load next items" at bounding box center [359, 154] width 36 height 6
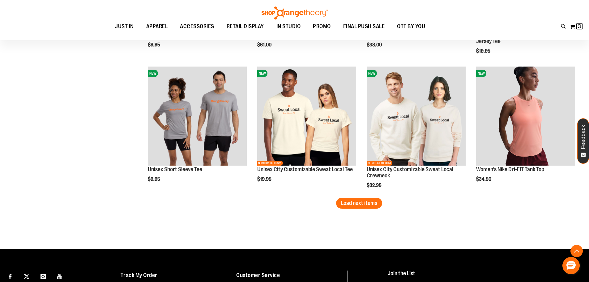
scroll to position [2288, 0]
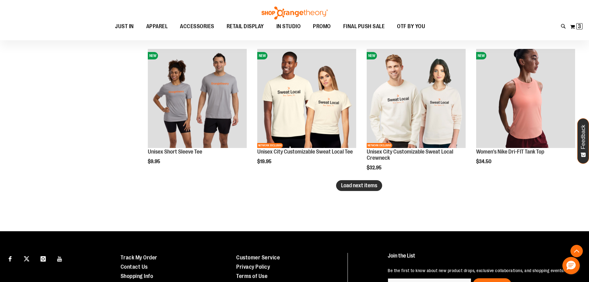
click at [357, 188] on span "Load next items" at bounding box center [359, 185] width 36 height 6
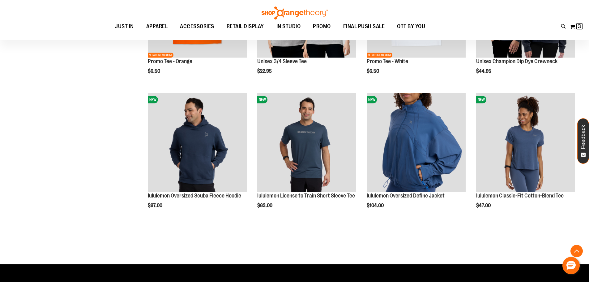
scroll to position [2690, 0]
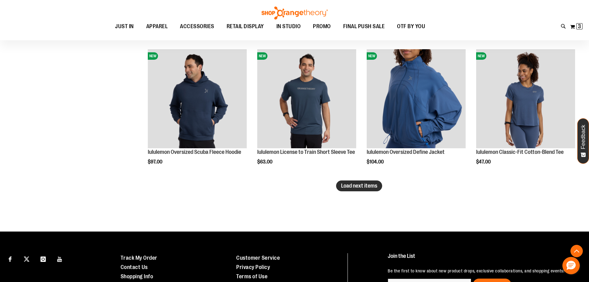
click at [376, 190] on button "Load next items" at bounding box center [359, 185] width 46 height 11
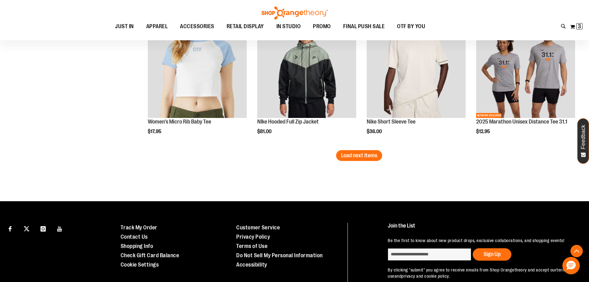
scroll to position [3123, 0]
click at [374, 159] on button "Load next items" at bounding box center [359, 155] width 46 height 11
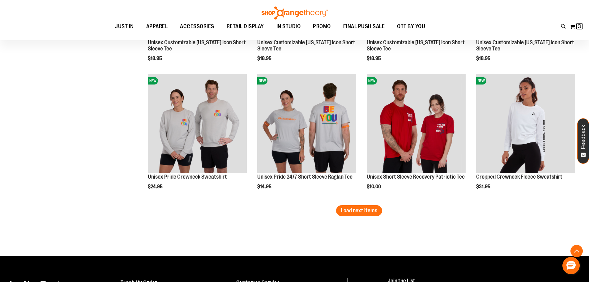
scroll to position [3463, 0]
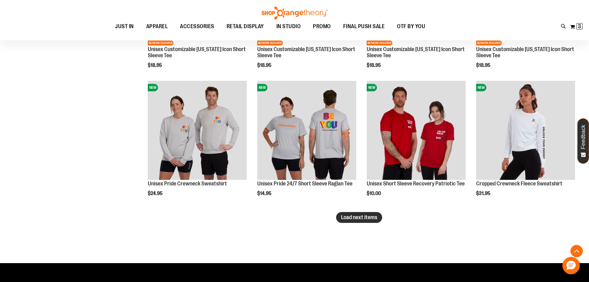
click at [372, 219] on span "Load next items" at bounding box center [359, 217] width 36 height 6
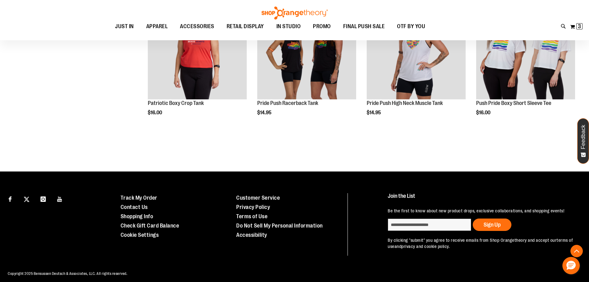
scroll to position [3682, 0]
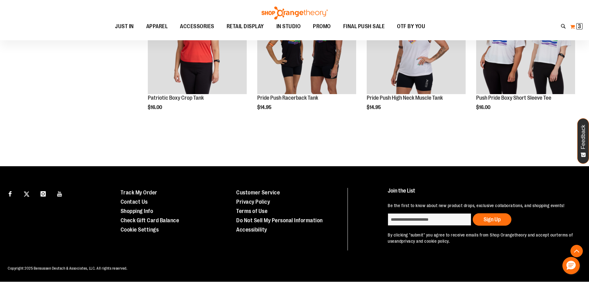
click at [577, 29] on span "3 3 items" at bounding box center [579, 26] width 6 height 6
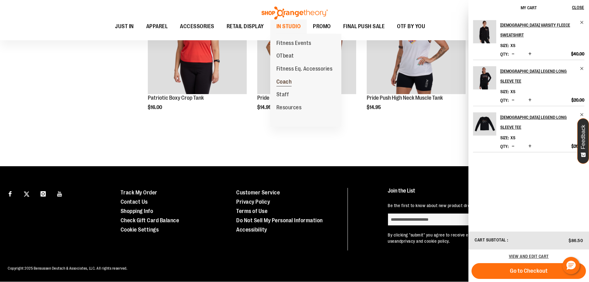
click at [284, 81] on span "Coach" at bounding box center [283, 83] width 15 height 8
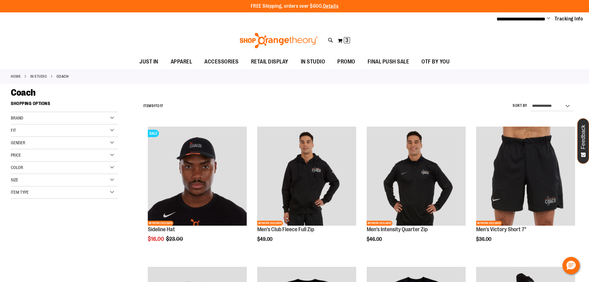
type input "**********"
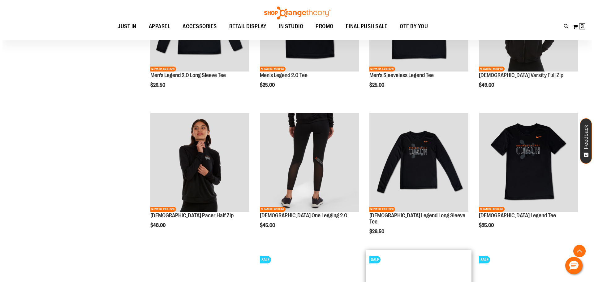
scroll to position [262, 0]
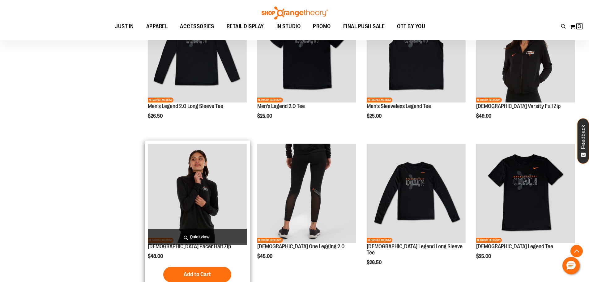
click at [226, 239] on span "Quickview" at bounding box center [197, 236] width 99 height 16
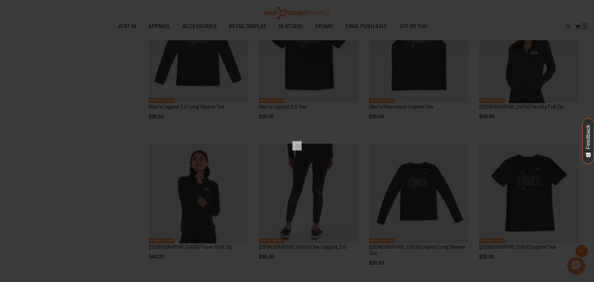
scroll to position [0, 0]
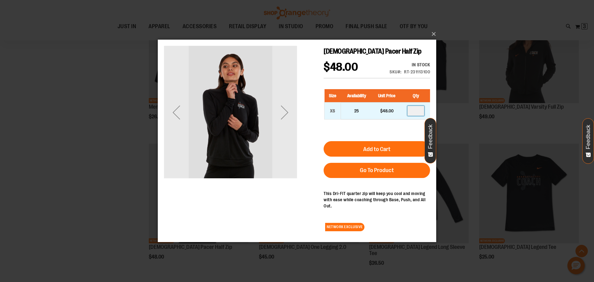
click at [420, 114] on input "number" at bounding box center [415, 111] width 17 height 10
type input "*"
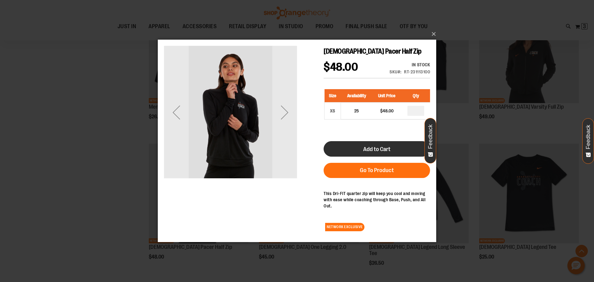
click at [404, 147] on button "Add to Cart" at bounding box center [376, 148] width 106 height 15
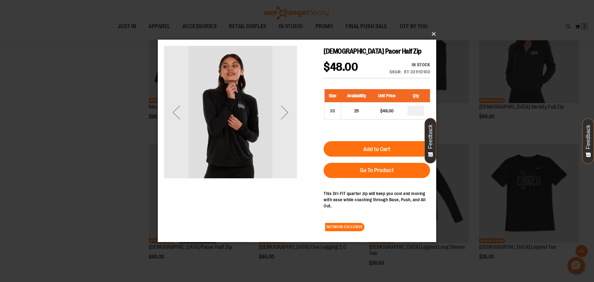
click at [433, 32] on button "×" at bounding box center [299, 34] width 278 height 14
click at [434, 35] on button "×" at bounding box center [299, 34] width 278 height 14
click at [506, 26] on div "×" at bounding box center [297, 141] width 594 height 282
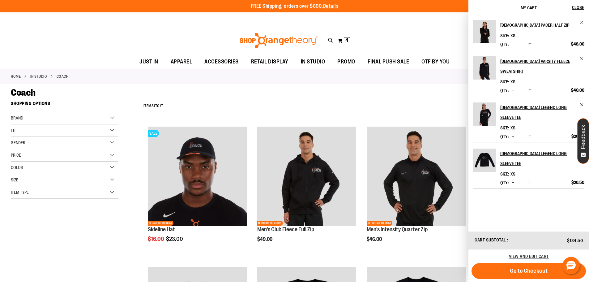
click at [424, 29] on div "Toggle Nav Search Popular Suggestions Advanced Search" at bounding box center [294, 40] width 589 height 28
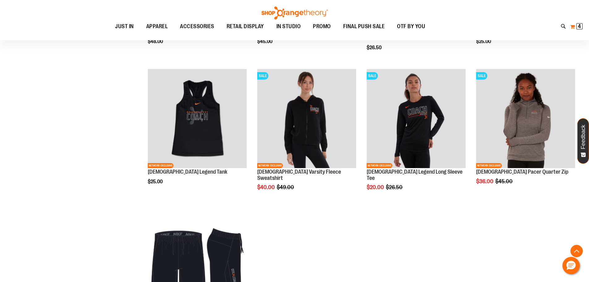
click at [581, 29] on button "My Cart 4 4 items" at bounding box center [576, 27] width 13 height 10
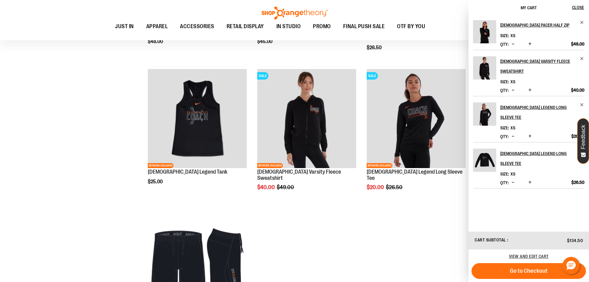
click at [454, 16] on div "Toggle Nav Search Popular Suggestions Advanced Search" at bounding box center [294, 20] width 589 height 40
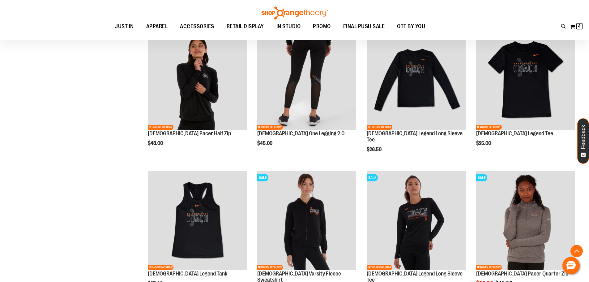
scroll to position [439, 0]
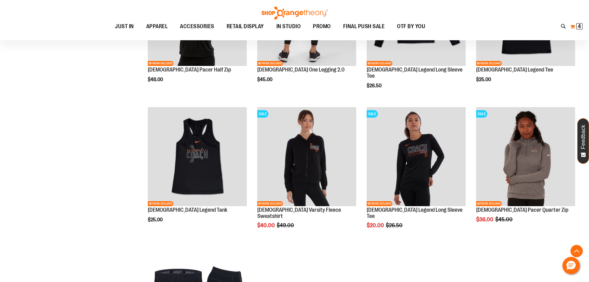
click at [574, 25] on button "My Cart 4 4 items" at bounding box center [576, 27] width 13 height 10
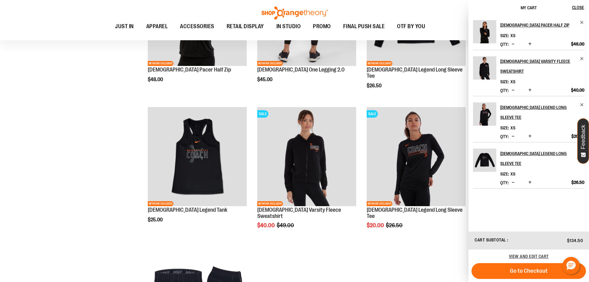
click at [512, 179] on span "Decrease product quantity" at bounding box center [513, 182] width 3 height 6
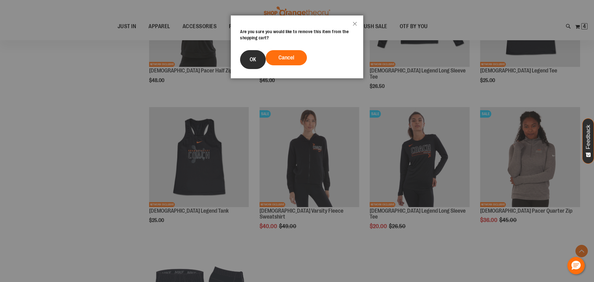
click at [248, 58] on button "OK" at bounding box center [253, 59] width 26 height 19
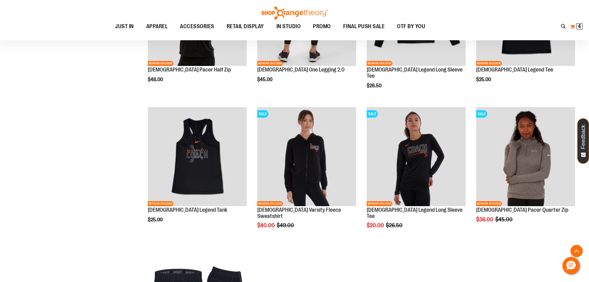
click at [582, 27] on span "4 4 items" at bounding box center [579, 26] width 6 height 6
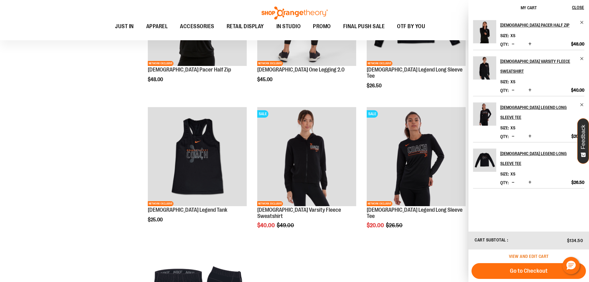
click at [530, 258] on span "View and edit cart" at bounding box center [529, 256] width 40 height 5
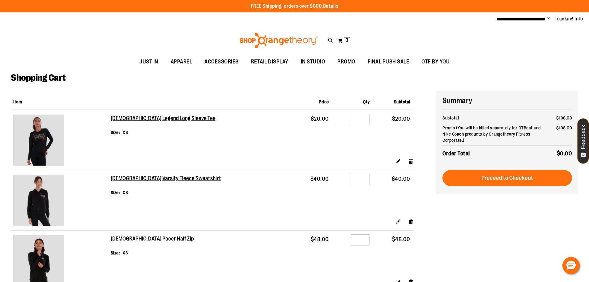
type input "**********"
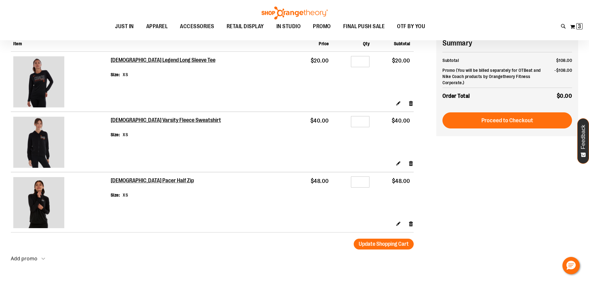
scroll to position [59, 0]
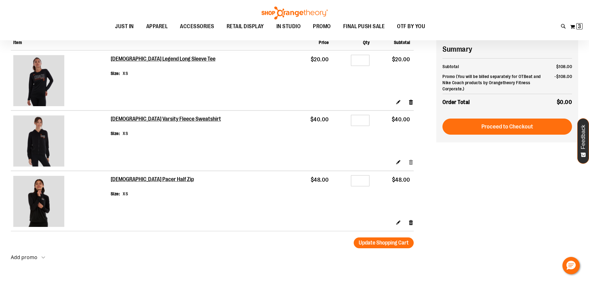
click at [413, 165] on link "Remove item" at bounding box center [410, 162] width 5 height 6
